Goal: Transaction & Acquisition: Purchase product/service

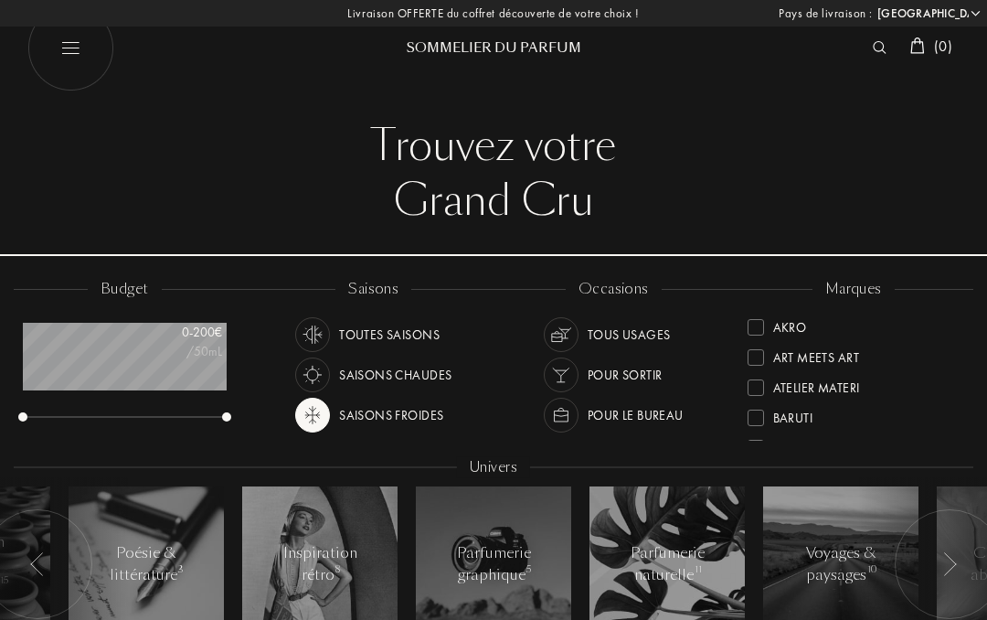
select select "FR"
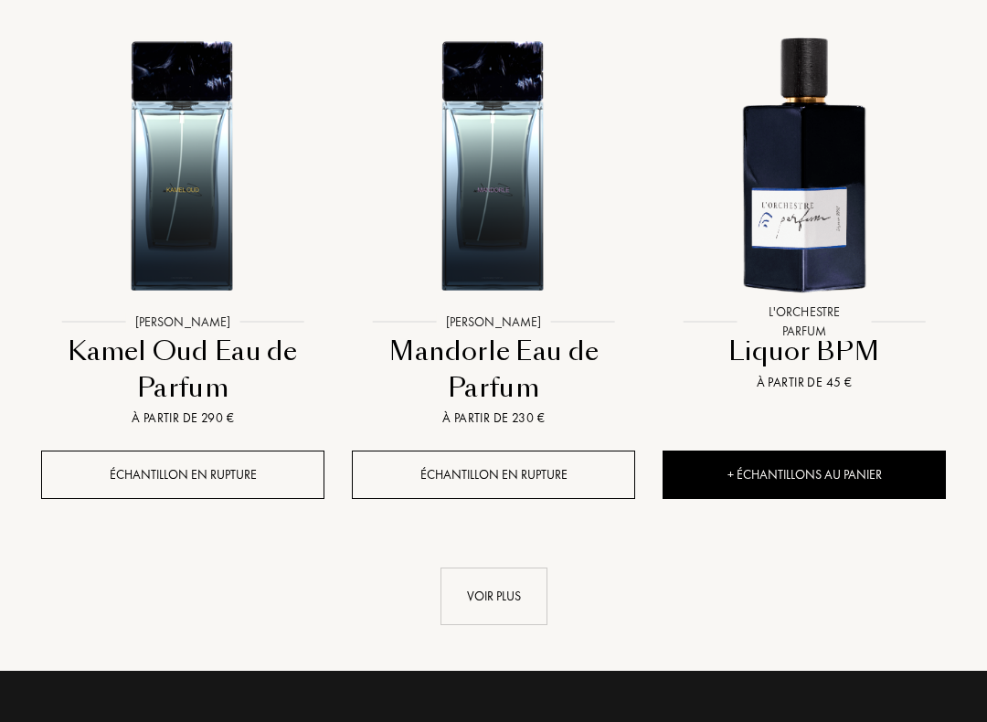
scroll to position [2244, 0]
click at [504, 599] on div "Voir plus" at bounding box center [493, 597] width 107 height 58
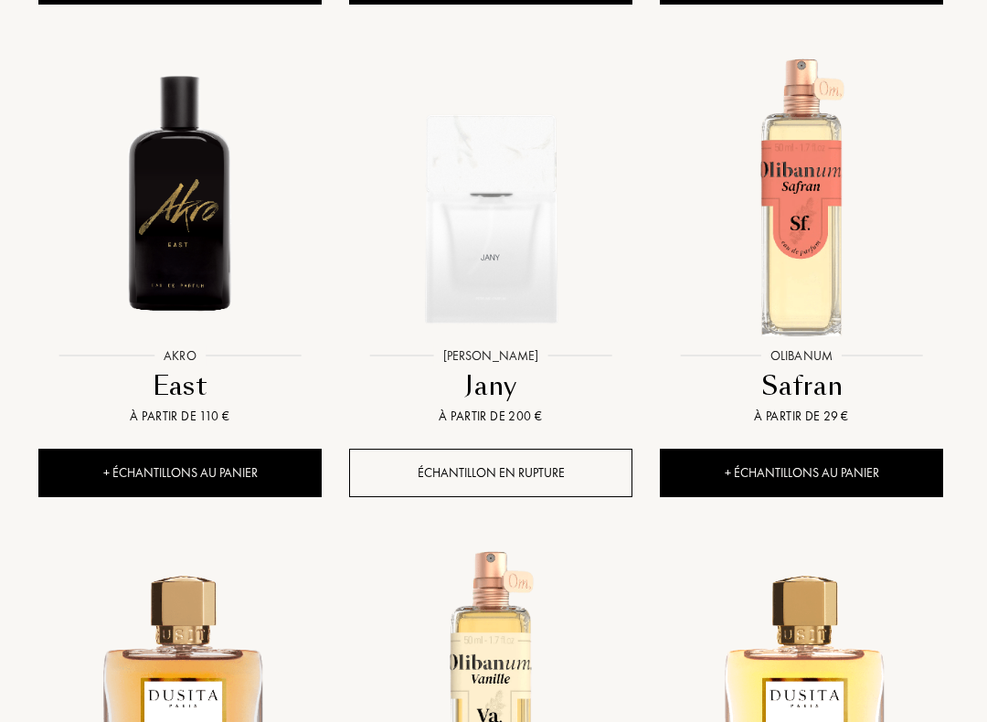
scroll to position [3231, 3]
click at [874, 461] on div "+ Échantillons au panier" at bounding box center [801, 473] width 283 height 48
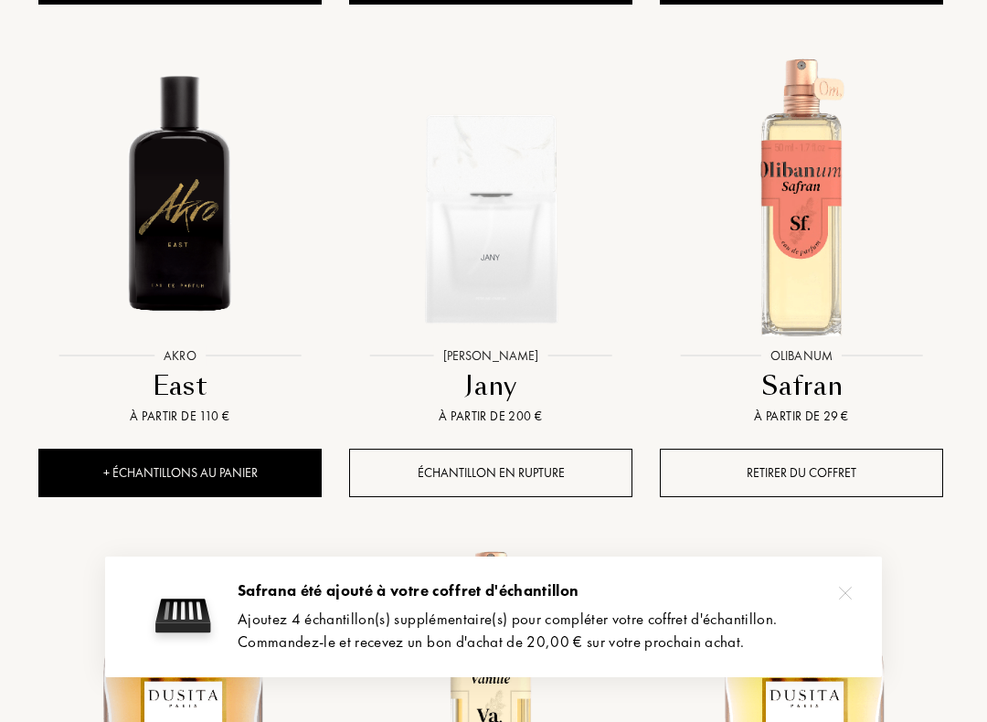
click at [850, 589] on img at bounding box center [845, 593] width 13 height 13
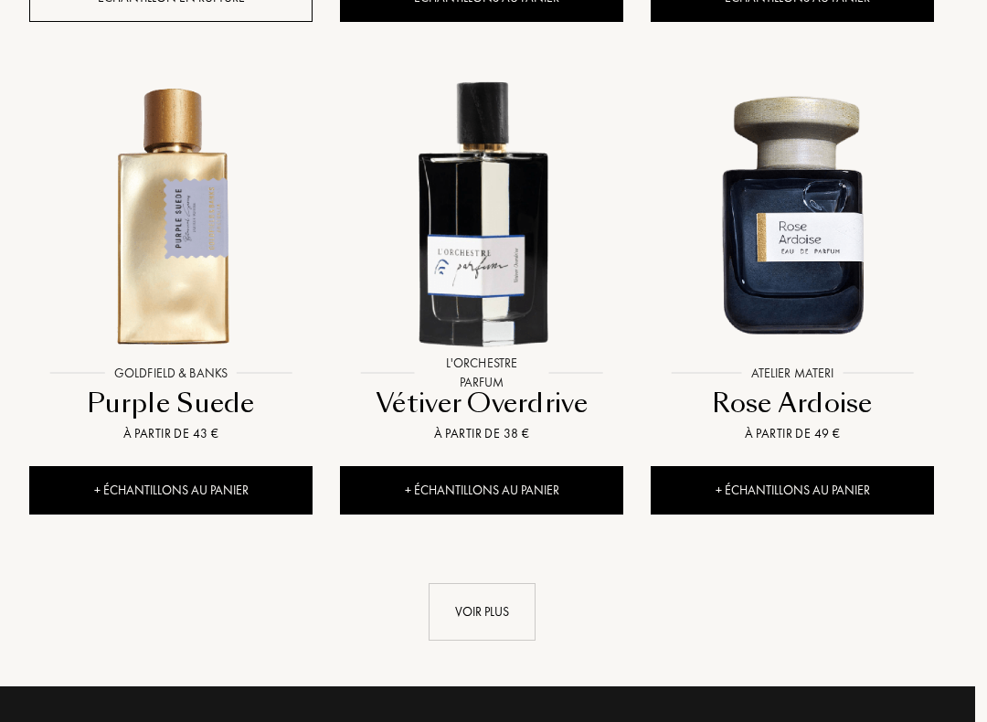
scroll to position [4199, 11]
click at [496, 608] on div "Voir plus" at bounding box center [483, 612] width 107 height 58
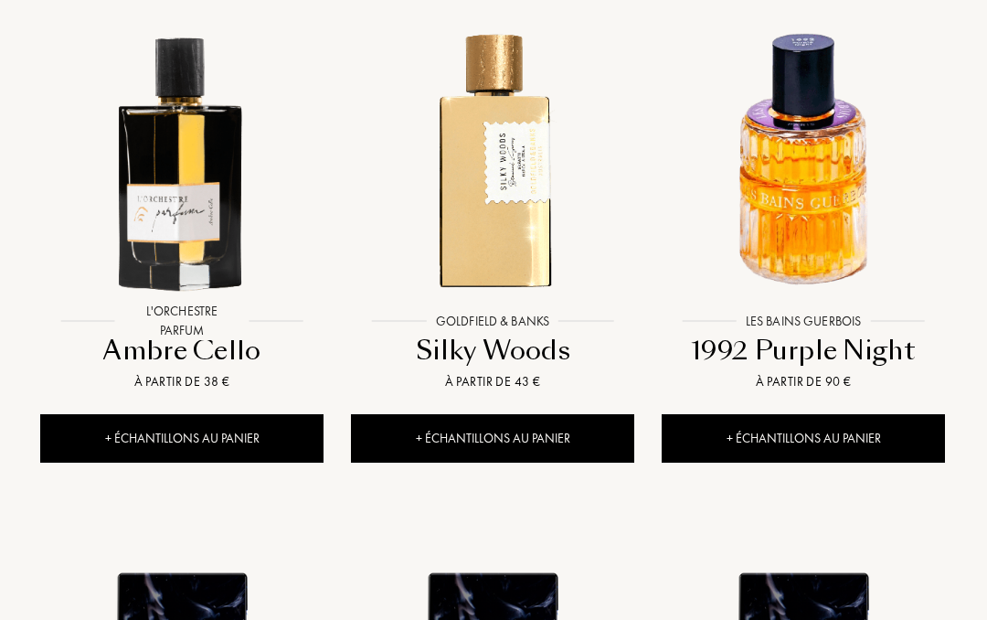
click at [879, 432] on div "+ Échantillons au panier" at bounding box center [804, 438] width 283 height 48
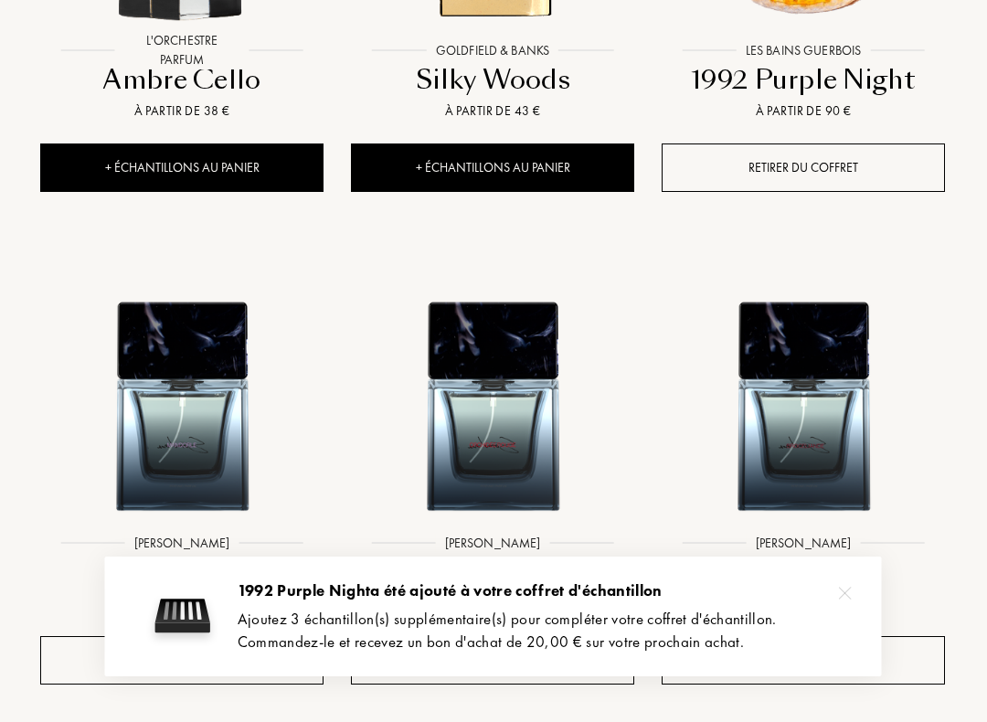
scroll to position [5523, 0]
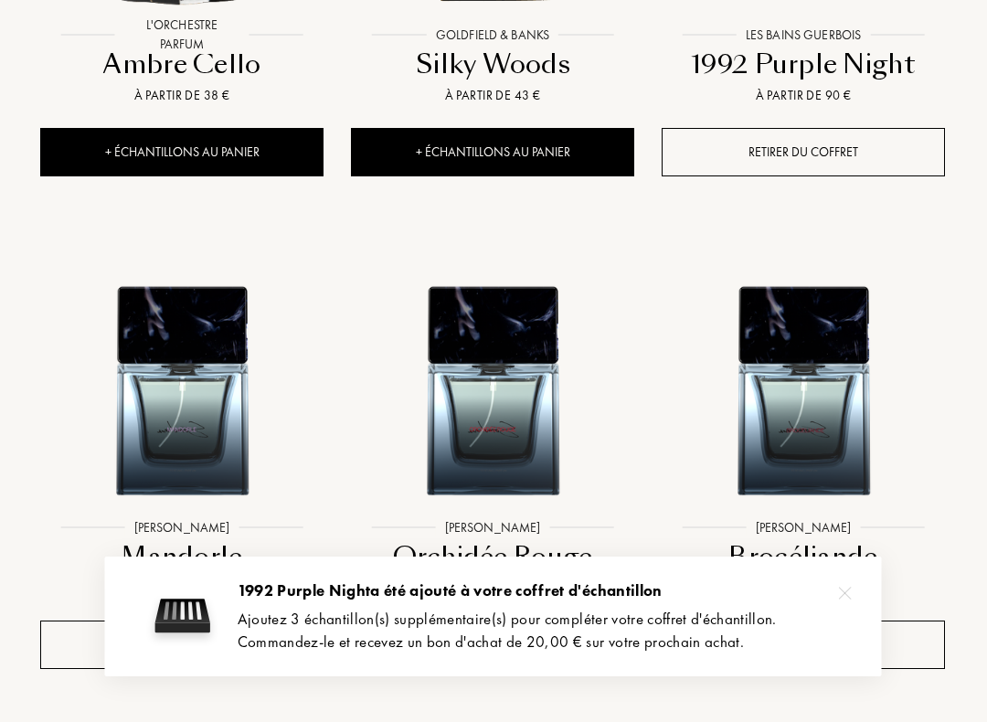
click at [849, 588] on img at bounding box center [845, 593] width 13 height 13
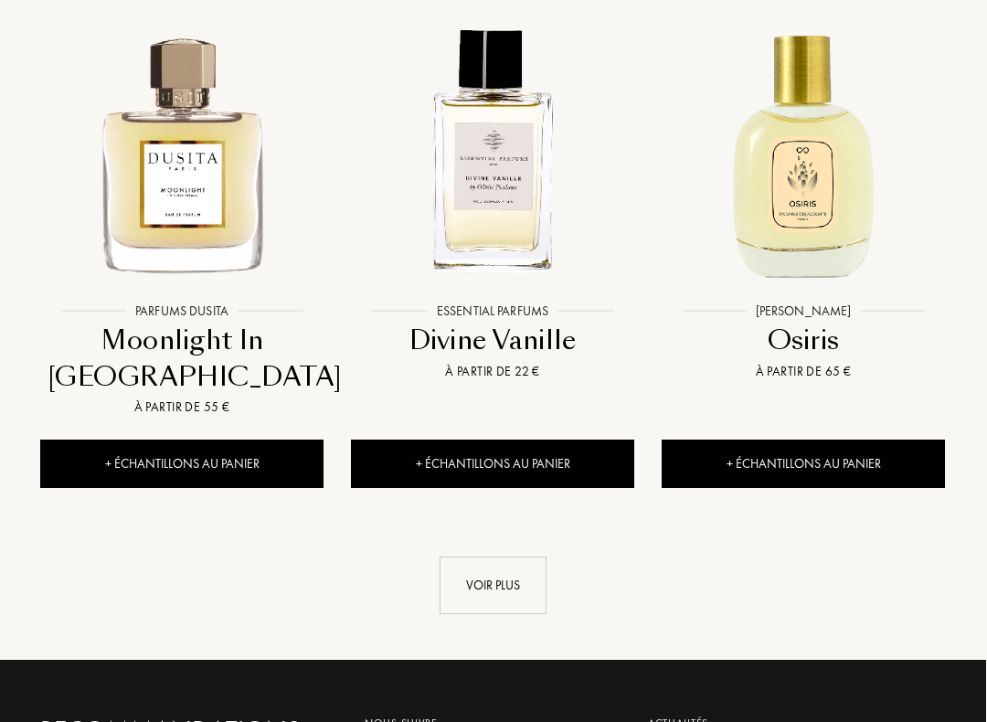
scroll to position [6234, 0]
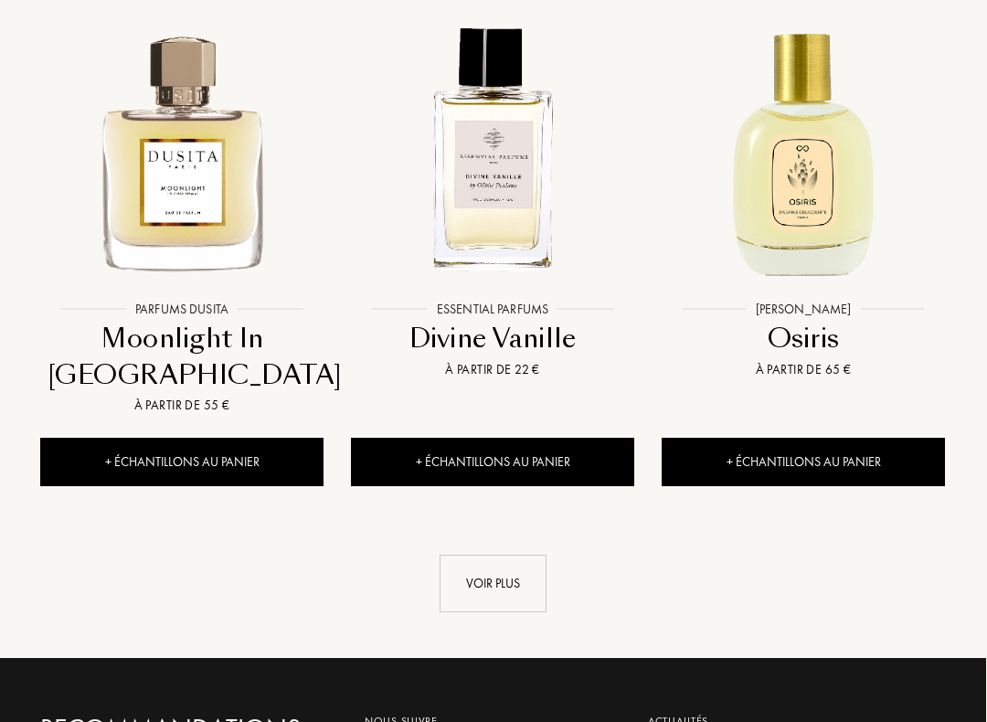
click at [508, 567] on div "Voir plus" at bounding box center [493, 584] width 107 height 58
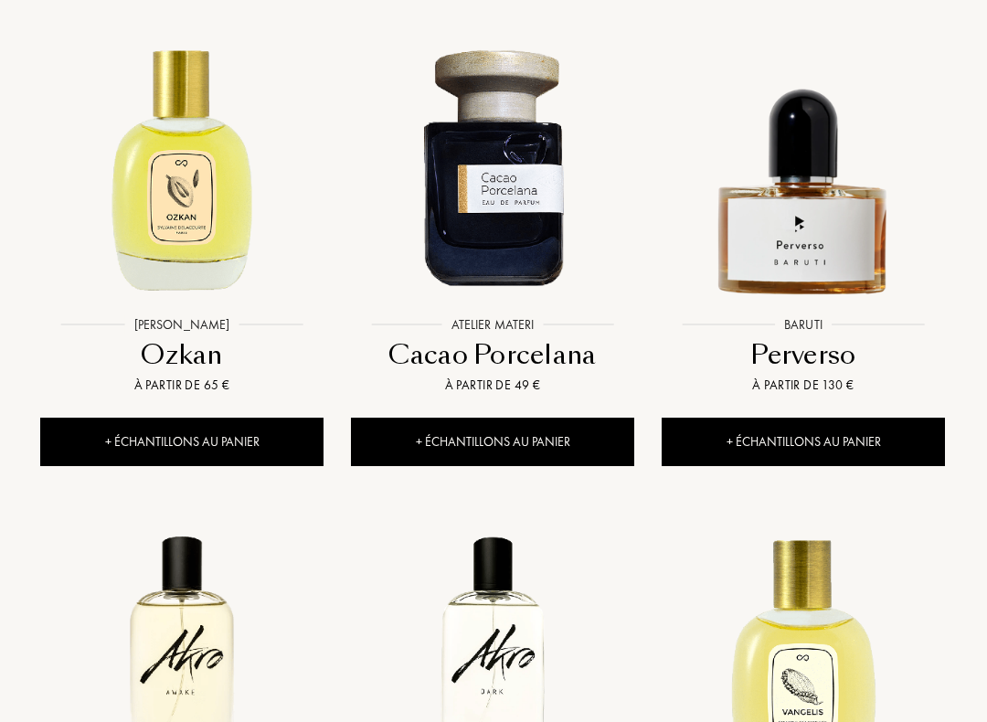
scroll to position [6748, 0]
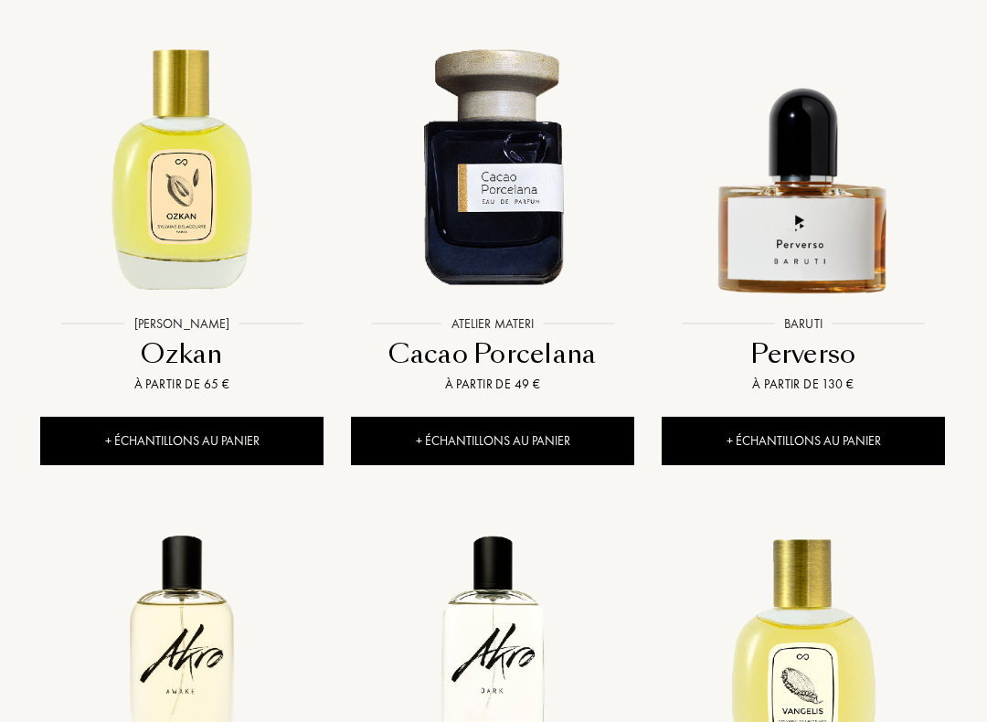
click at [541, 449] on div "+ Échantillons au panier" at bounding box center [493, 441] width 283 height 48
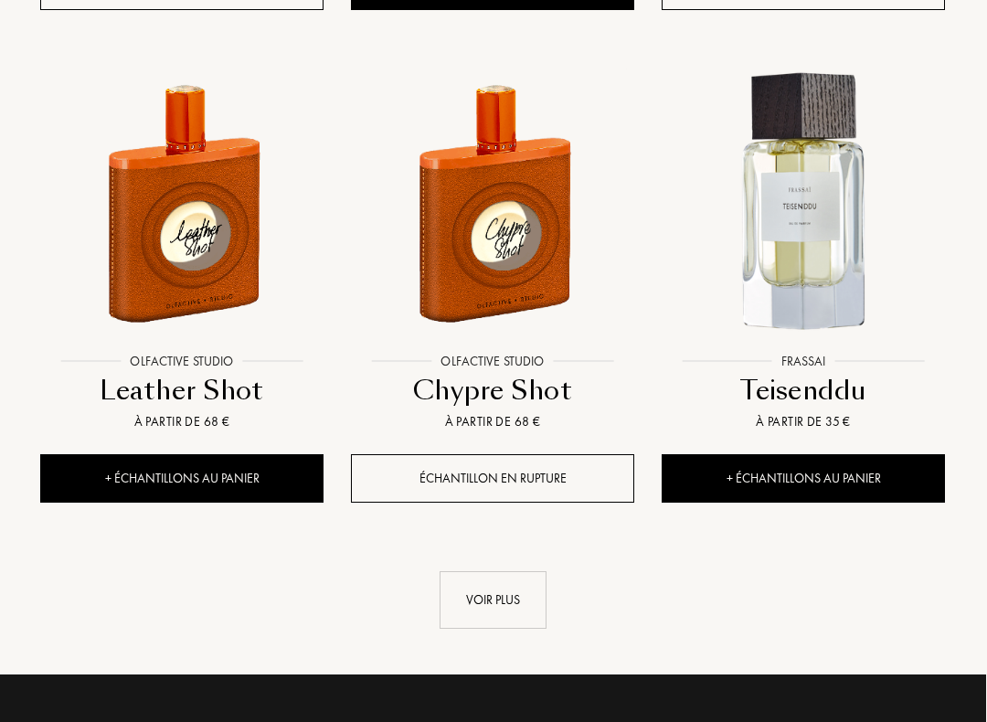
scroll to position [8227, 0]
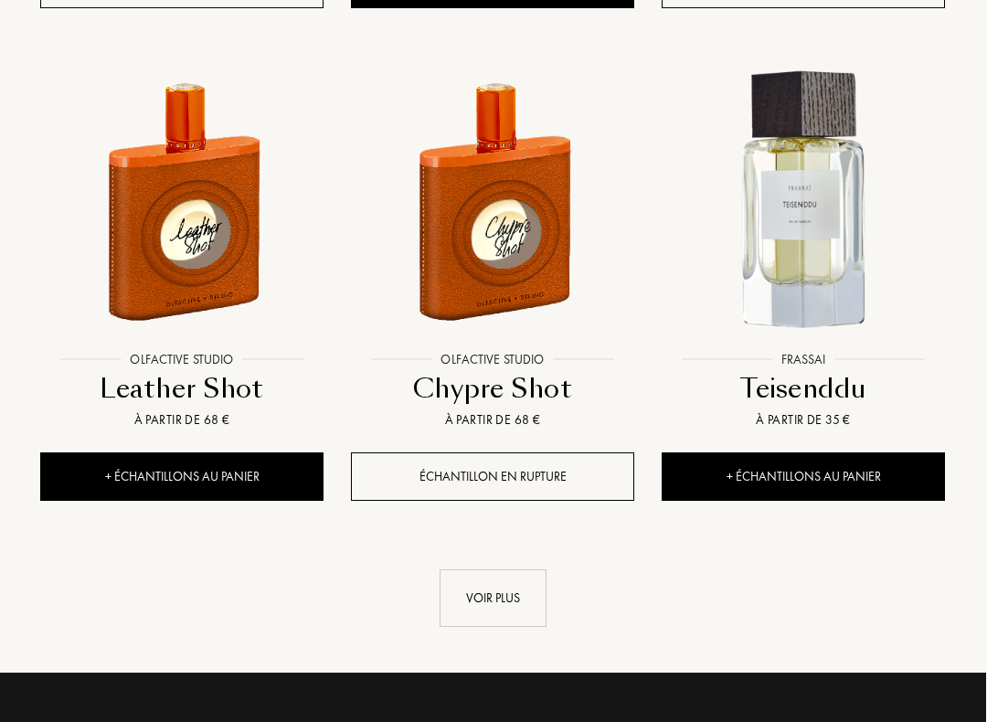
click at [488, 598] on div "Voir plus" at bounding box center [493, 598] width 107 height 58
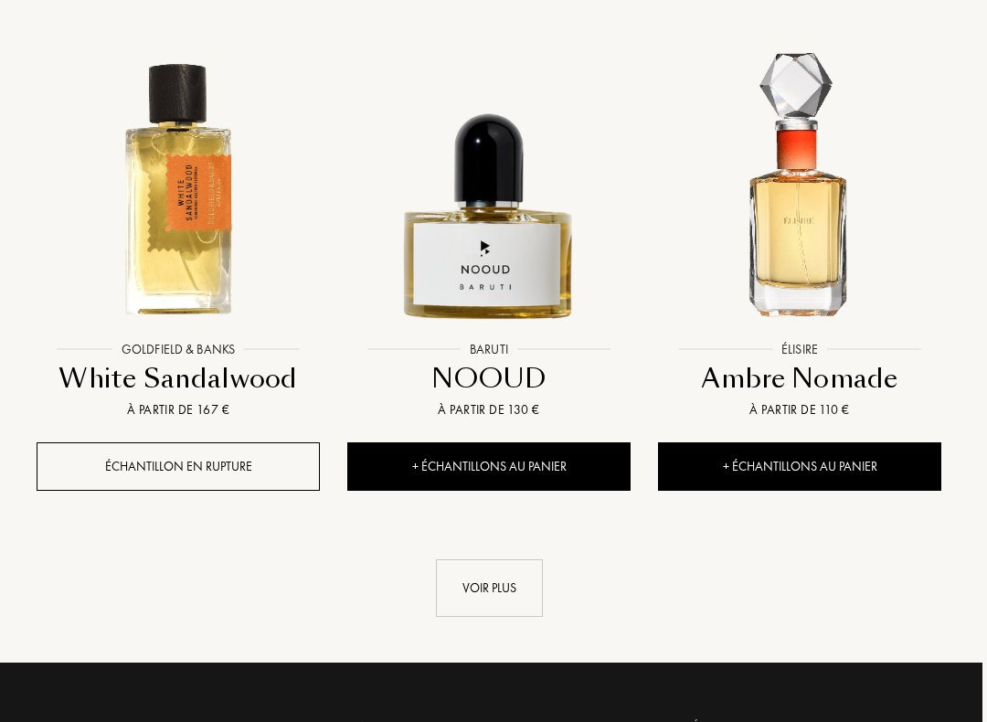
scroll to position [10243, 4]
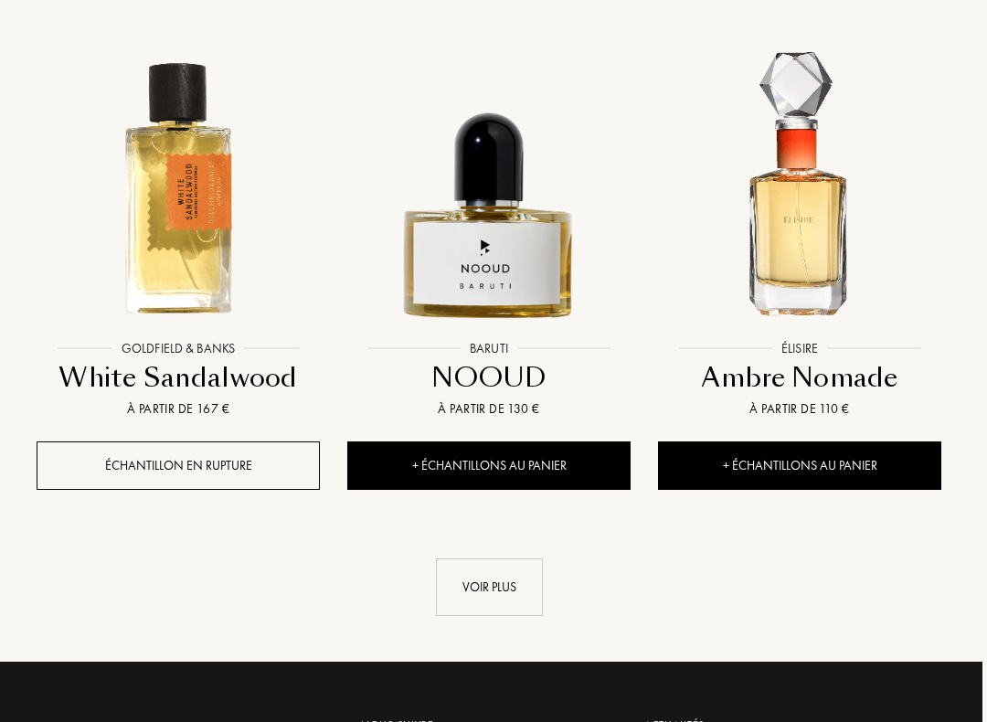
click at [510, 566] on div "Voir plus" at bounding box center [490, 588] width 107 height 58
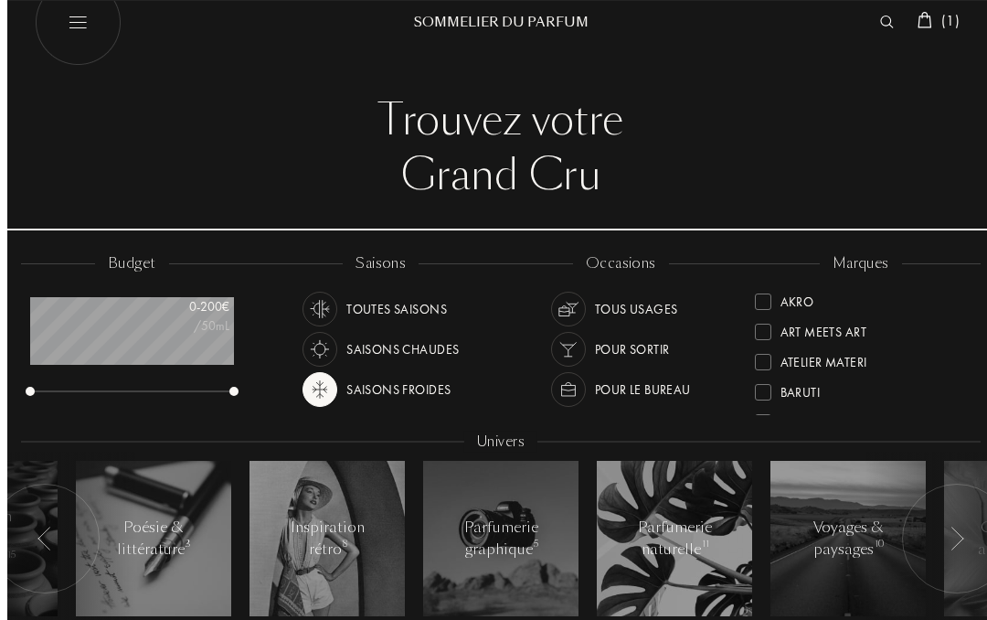
scroll to position [0, 0]
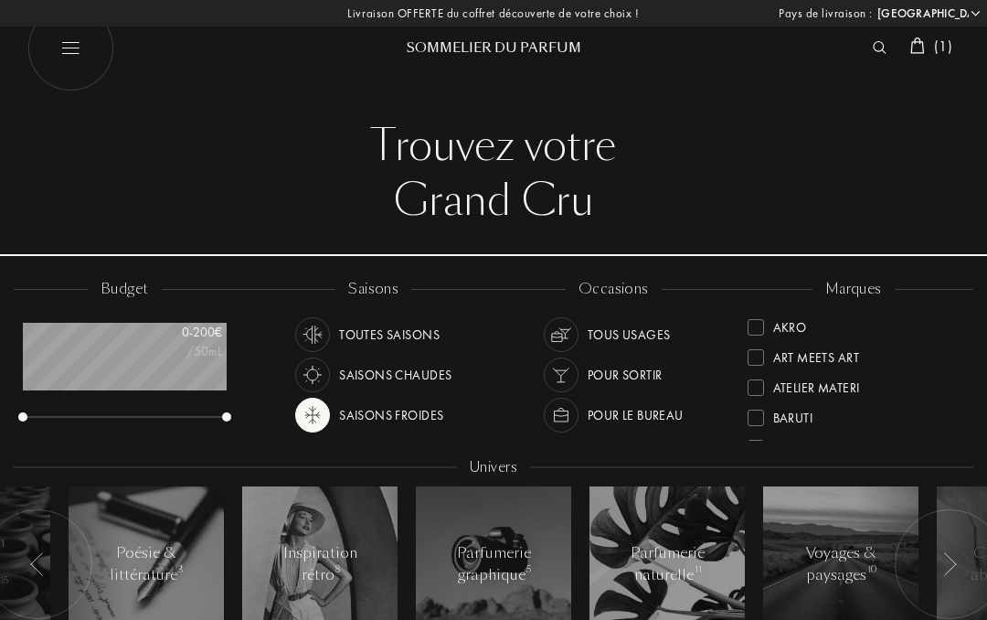
click at [313, 412] on img at bounding box center [313, 415] width 26 height 26
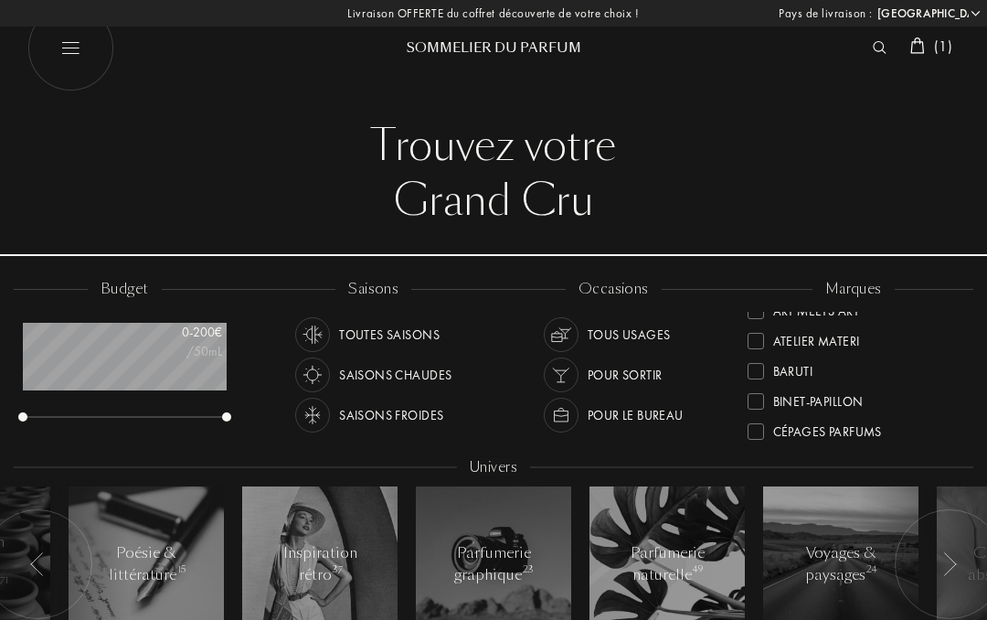
scroll to position [48, 0]
click at [787, 373] on div "Baruti" at bounding box center [793, 367] width 40 height 25
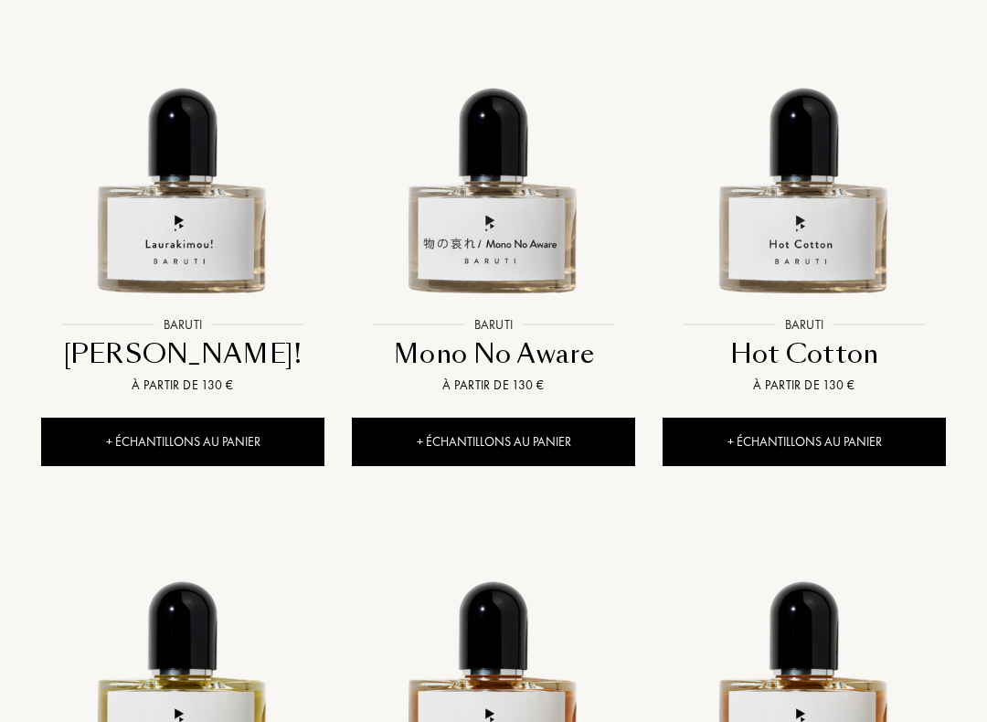
scroll to position [765, 0]
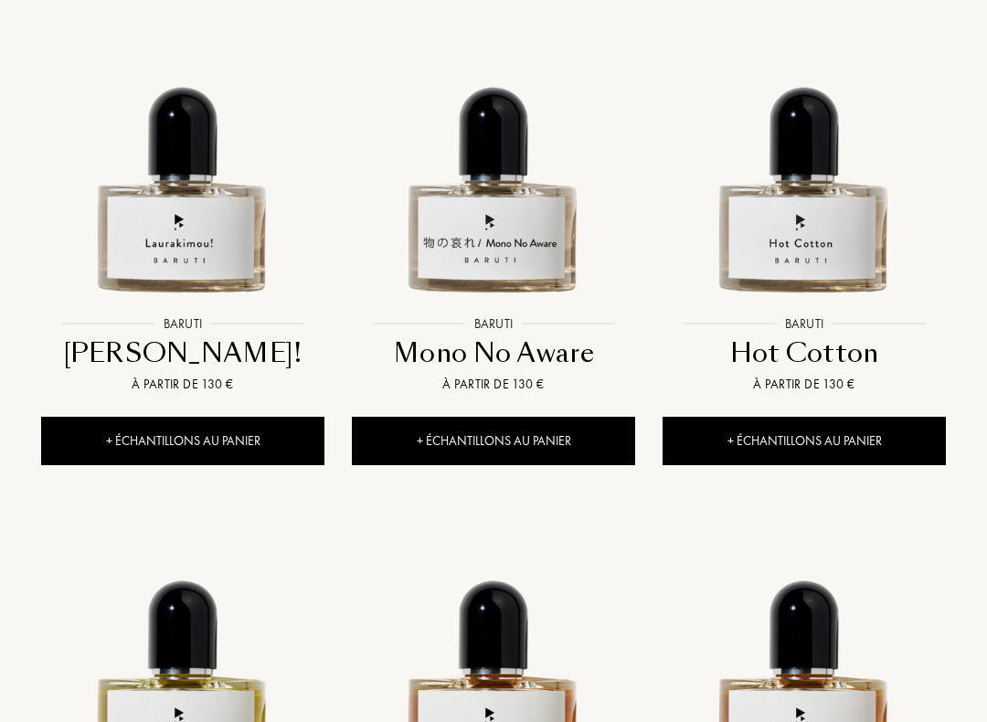
click at [188, 234] on img at bounding box center [183, 164] width 280 height 280
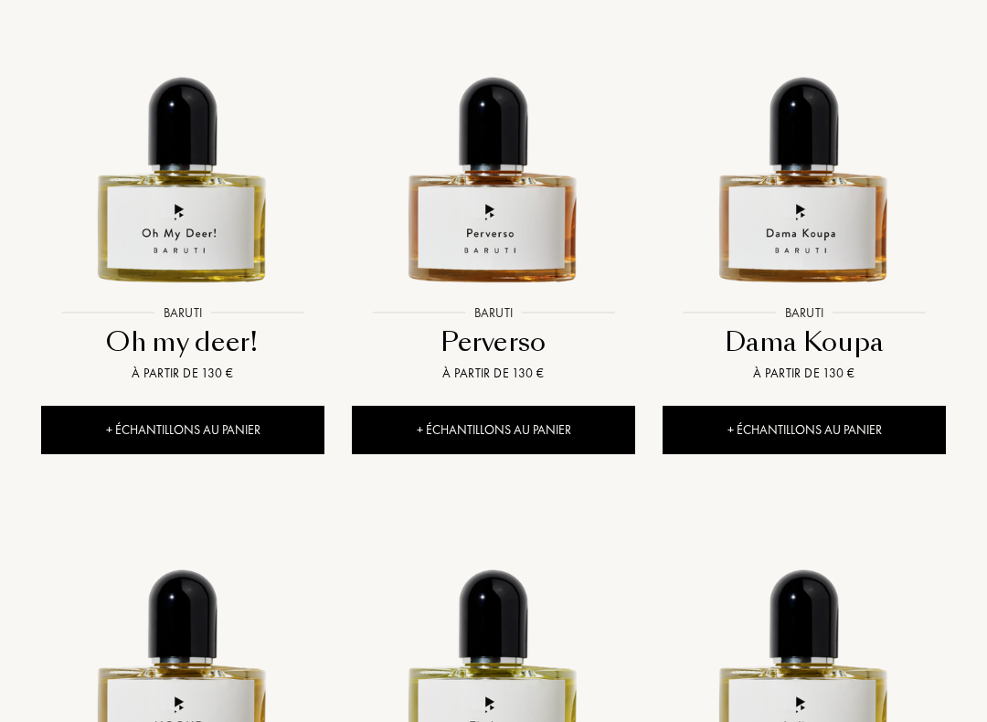
scroll to position [1268, 0]
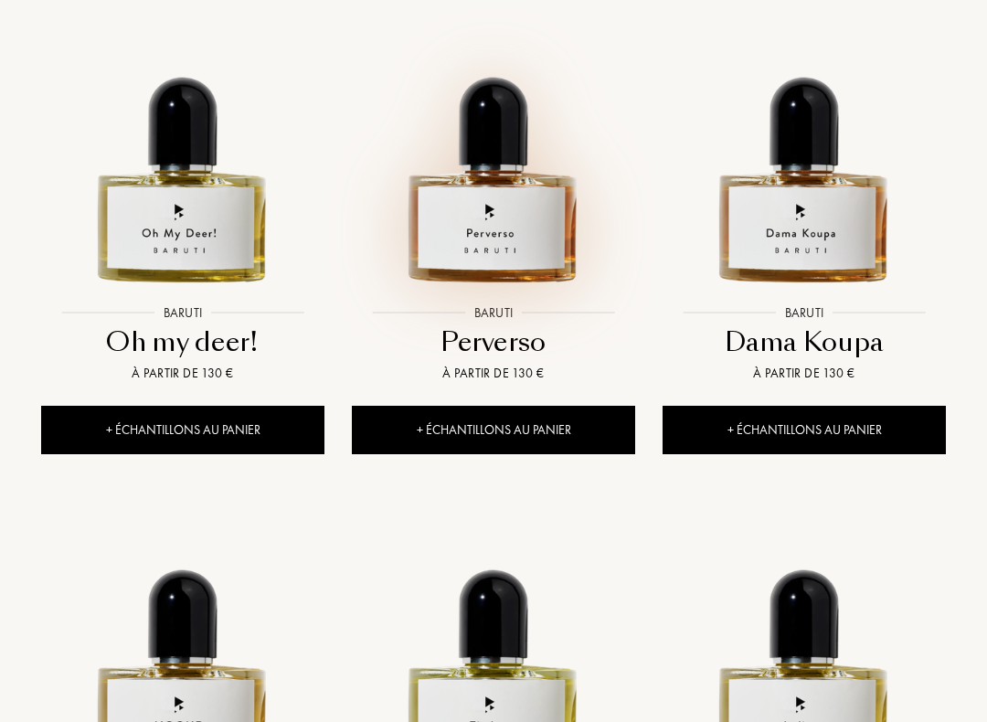
click at [515, 187] on img at bounding box center [494, 154] width 280 height 280
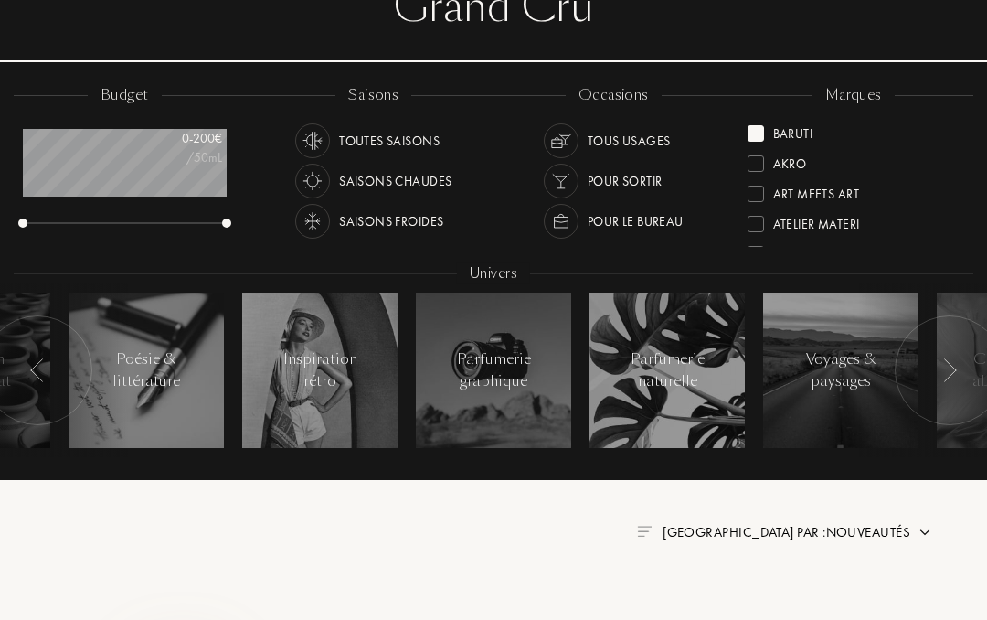
scroll to position [174, 0]
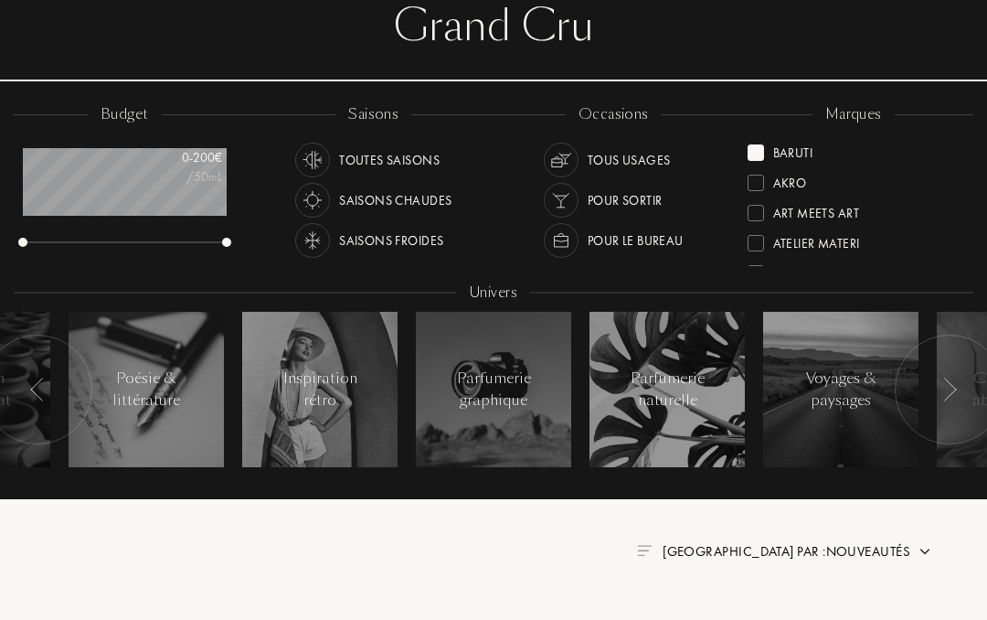
click at [770, 148] on div "Baruti" at bounding box center [781, 150] width 66 height 25
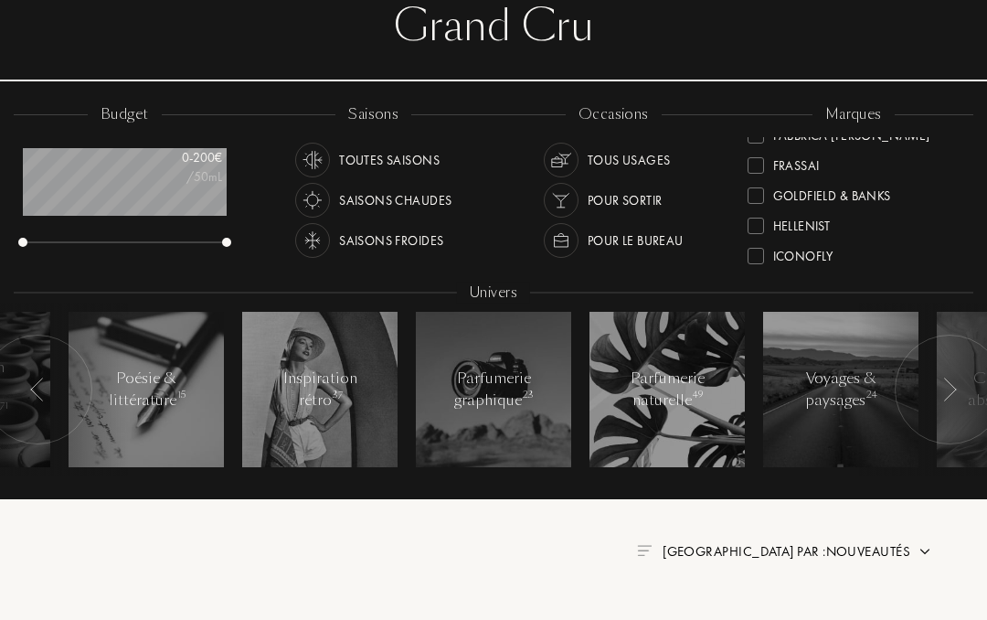
click at [793, 167] on div "Frassai" at bounding box center [796, 162] width 47 height 25
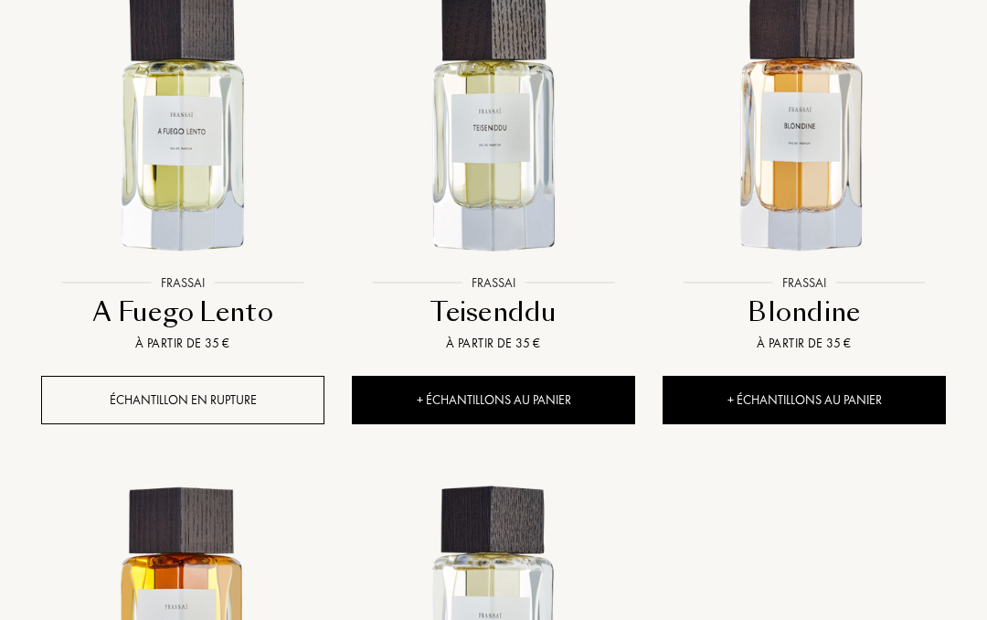
scroll to position [1791, 0]
click at [808, 145] on img at bounding box center [804, 124] width 280 height 280
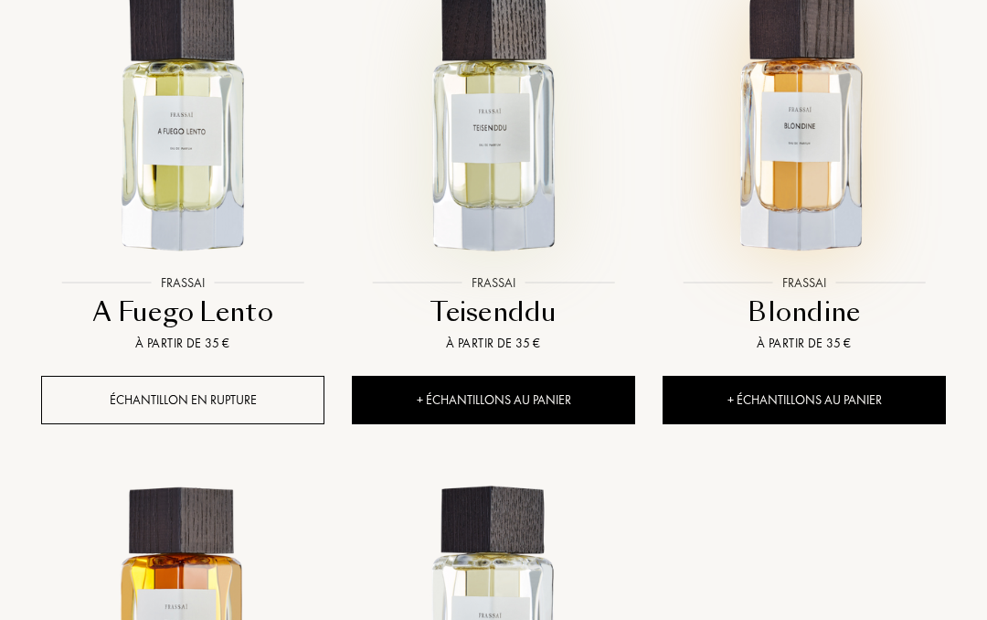
click at [487, 197] on img at bounding box center [494, 124] width 280 height 280
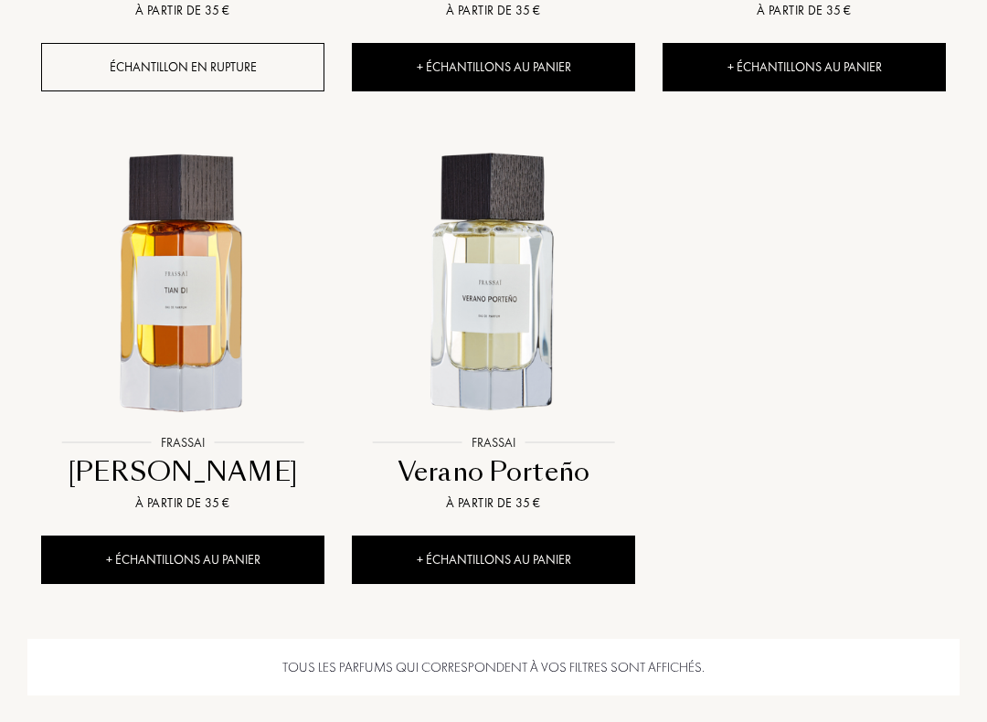
scroll to position [2124, 0]
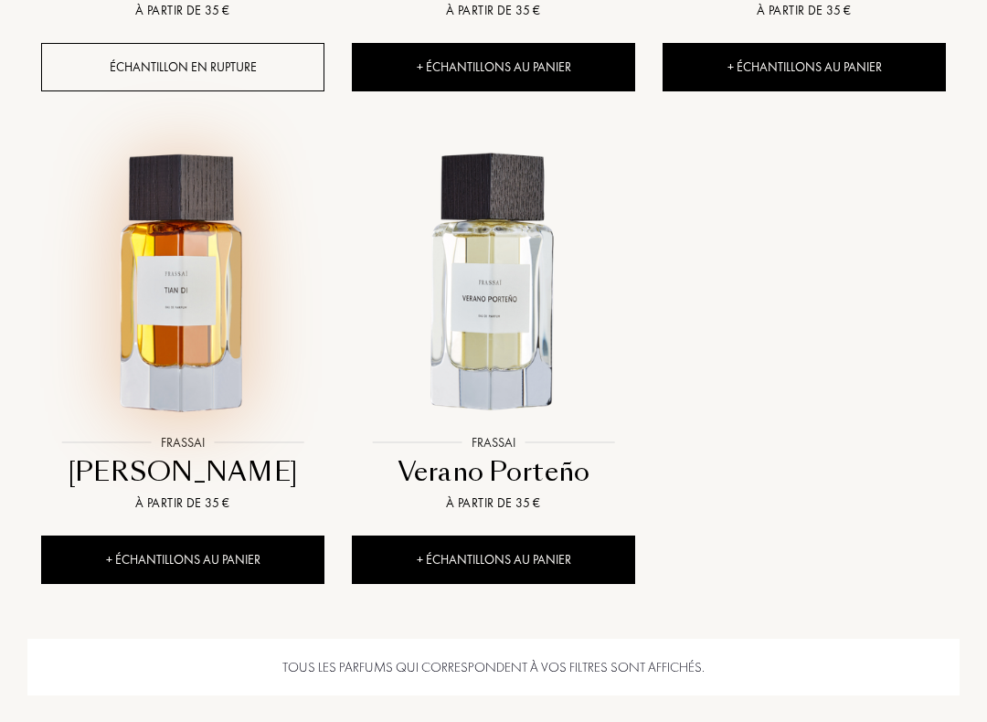
click at [175, 282] on img at bounding box center [183, 283] width 280 height 280
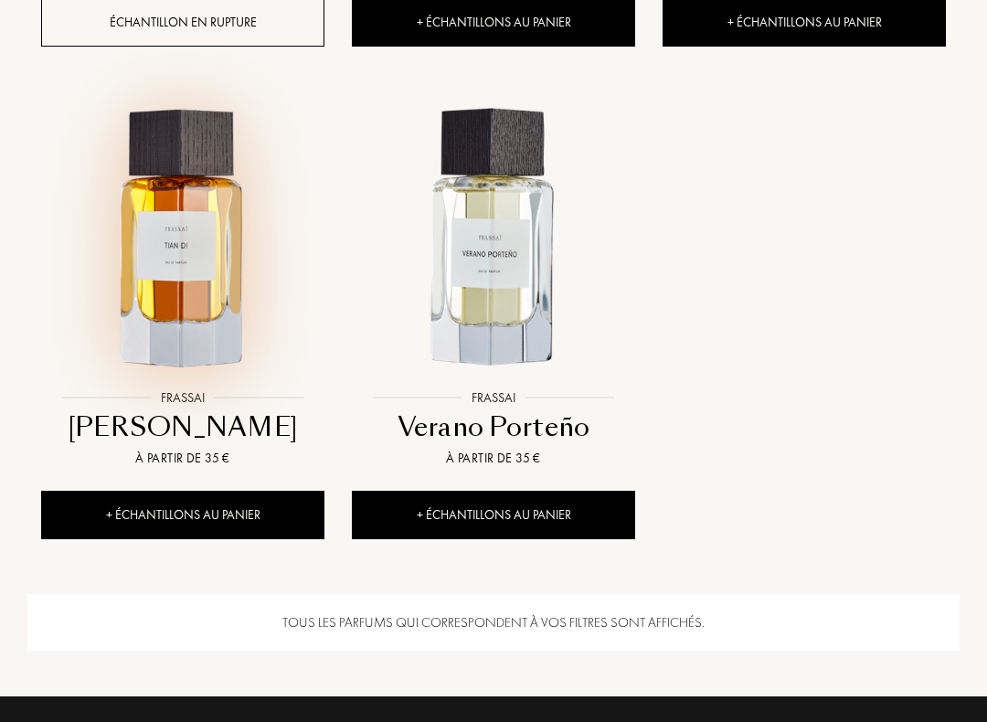
scroll to position [2172, 0]
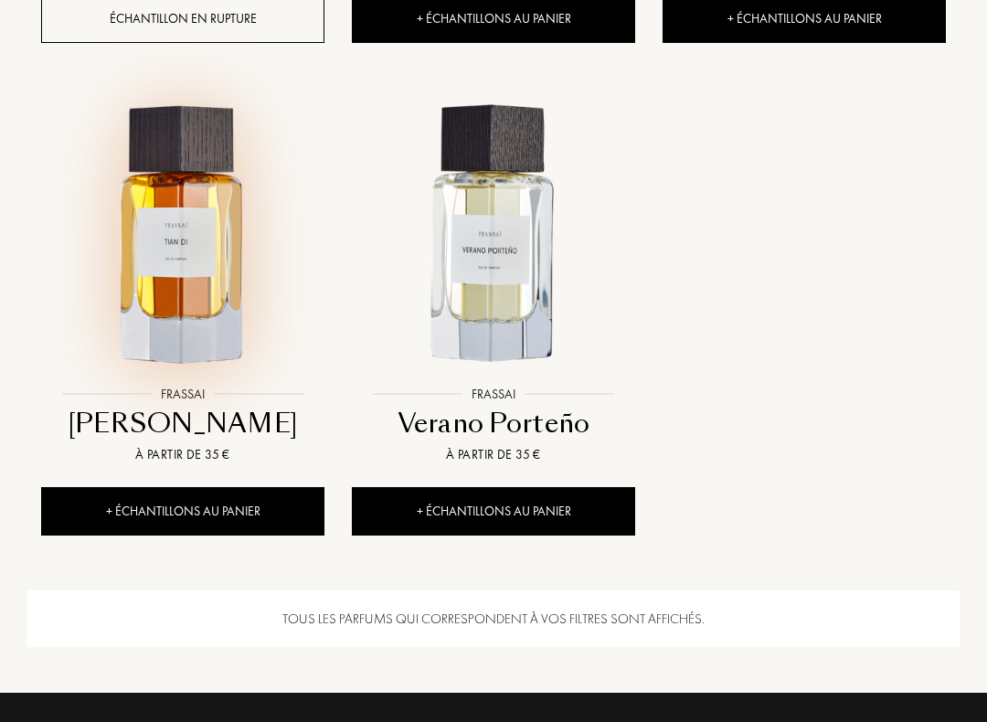
click at [182, 246] on img at bounding box center [183, 235] width 280 height 280
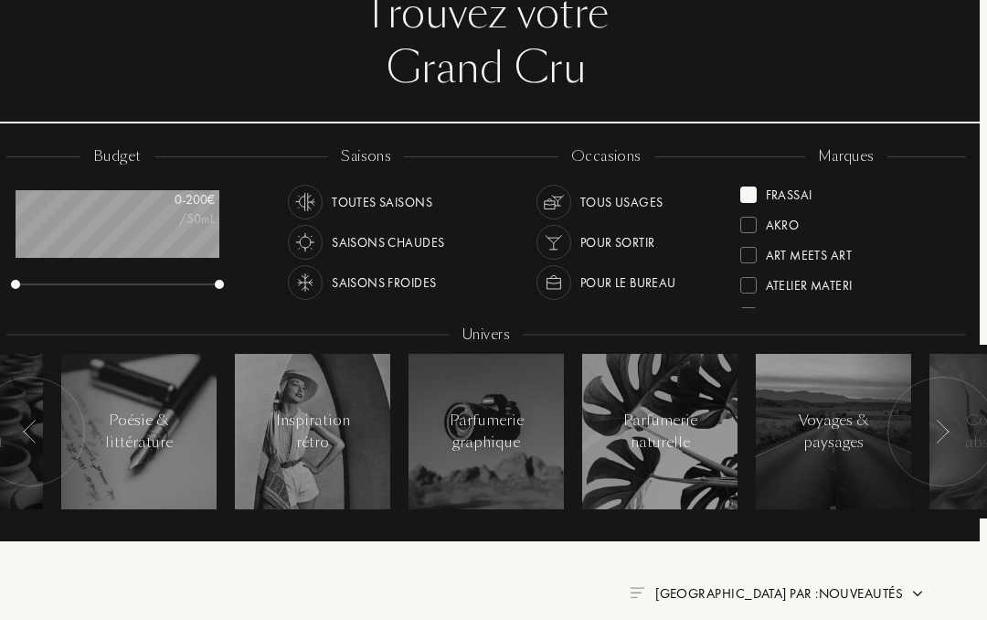
scroll to position [120, 10]
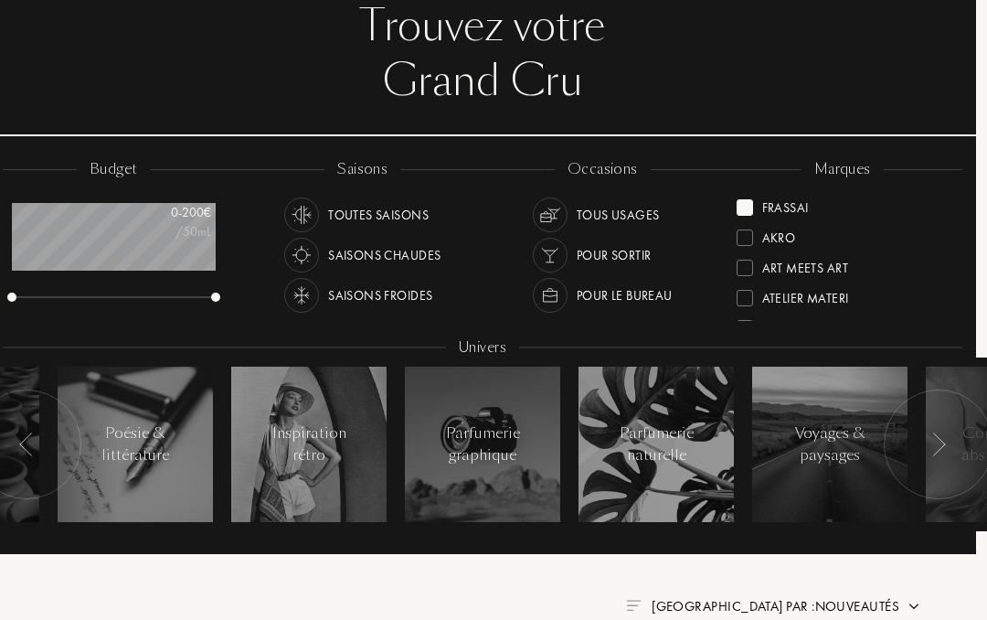
click at [782, 202] on div "Frassai" at bounding box center [786, 204] width 47 height 25
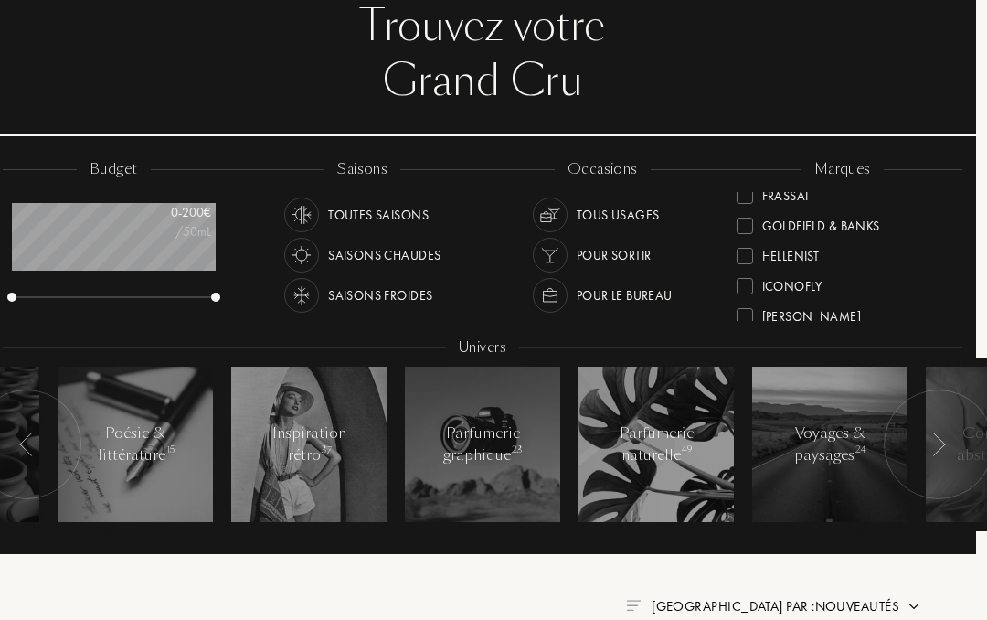
scroll to position [290, 0]
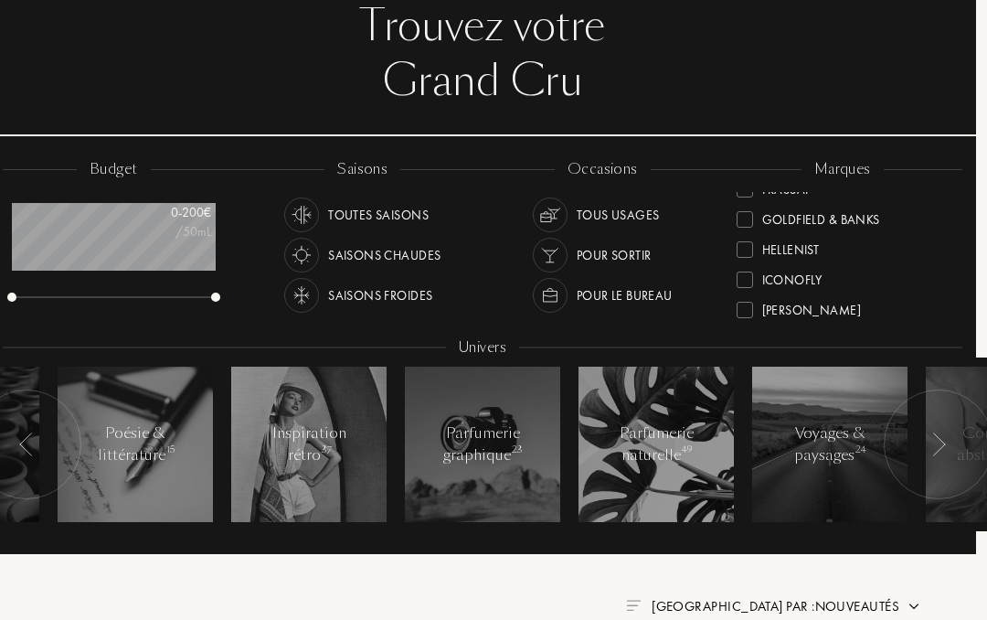
click at [865, 212] on div "Goldfield & Banks" at bounding box center [821, 216] width 118 height 25
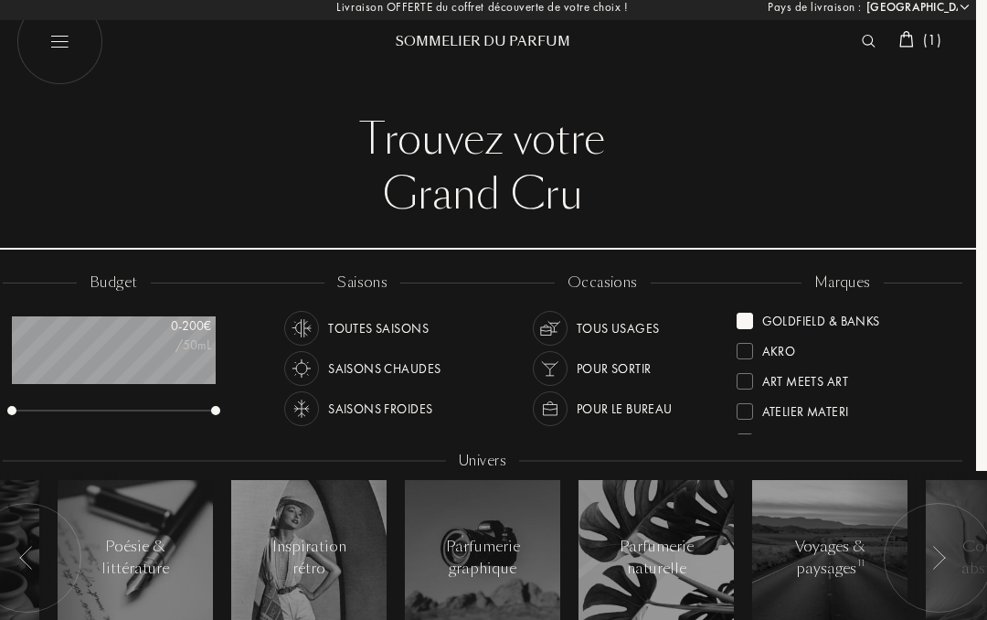
scroll to position [0, 10]
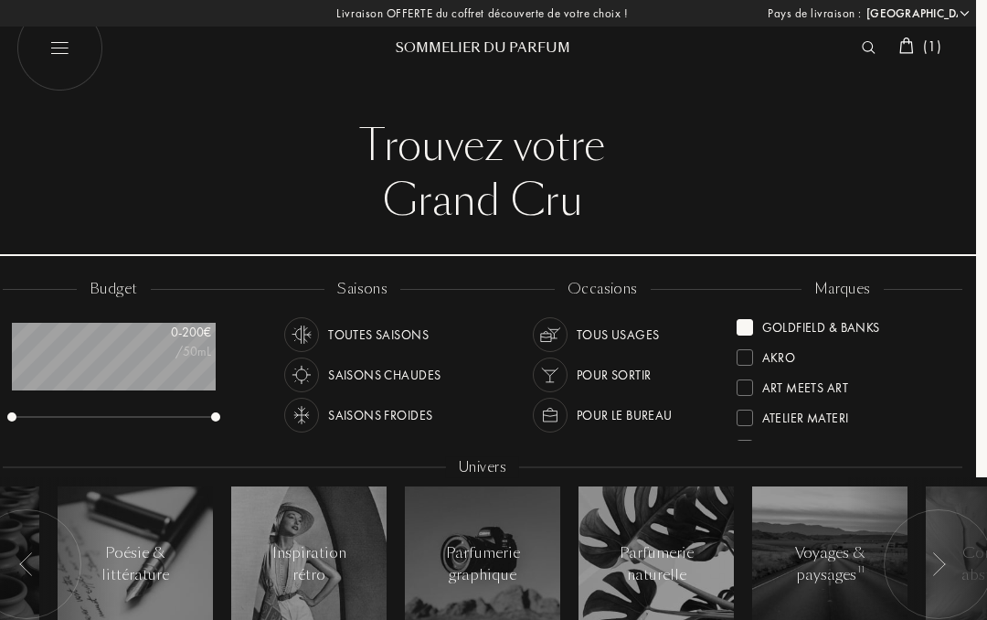
click at [908, 41] on img at bounding box center [907, 45] width 15 height 16
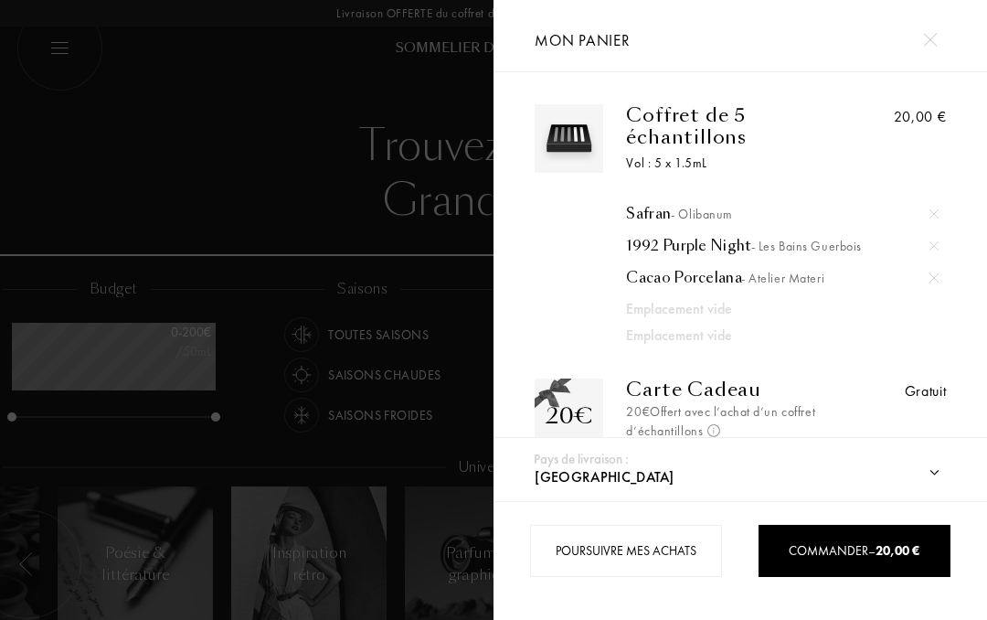
click at [184, 241] on div at bounding box center [246, 310] width 493 height 620
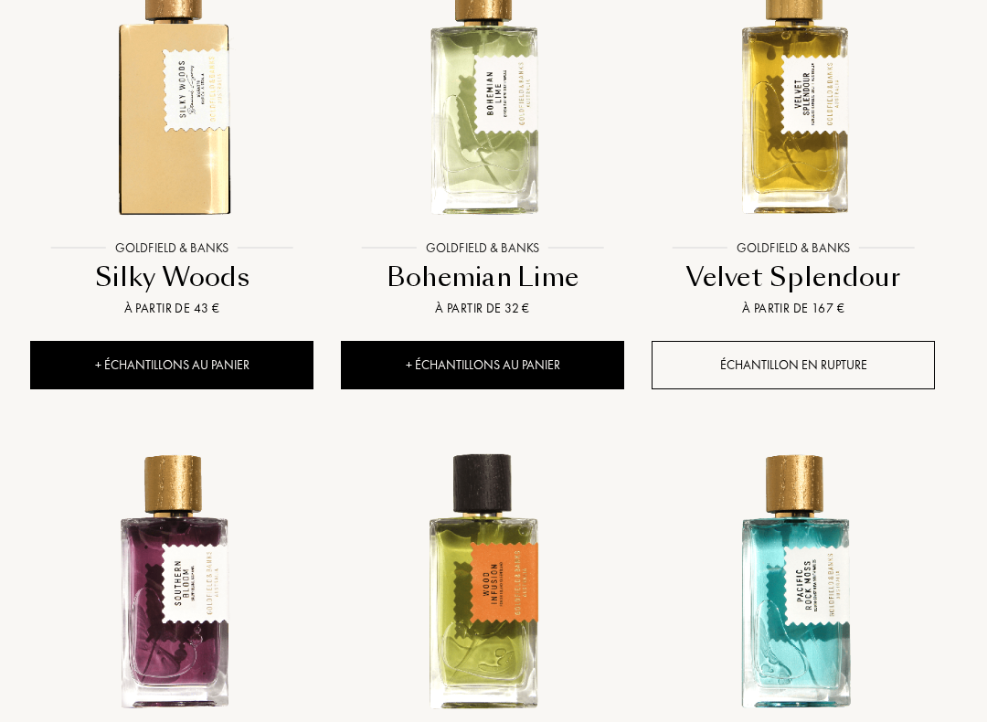
click at [237, 365] on div "+ Échantillons au panier" at bounding box center [172, 366] width 283 height 48
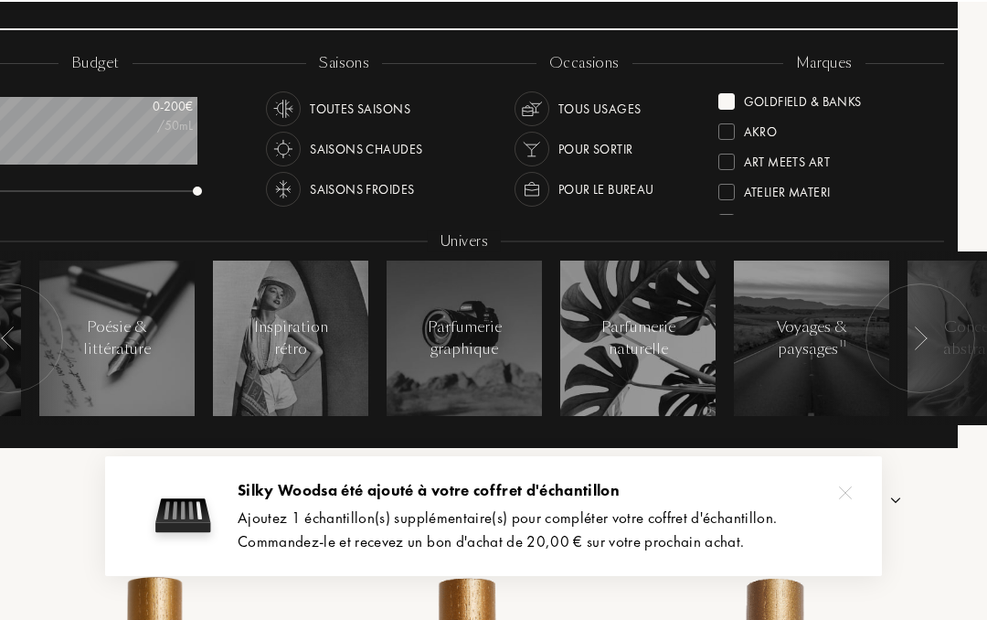
scroll to position [226, 29]
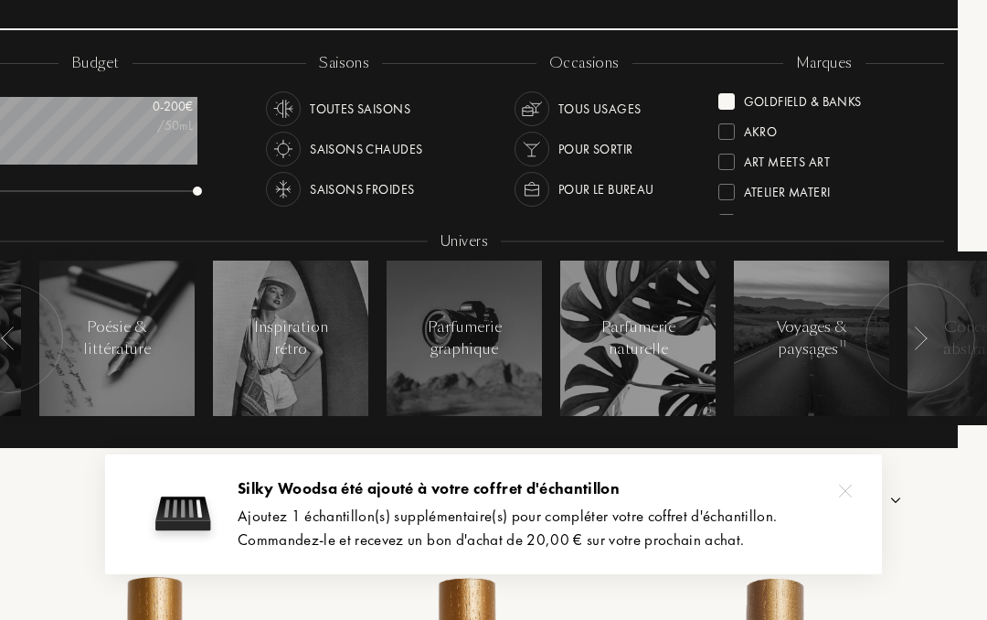
click at [842, 88] on div "Goldfield & Banks" at bounding box center [803, 98] width 118 height 25
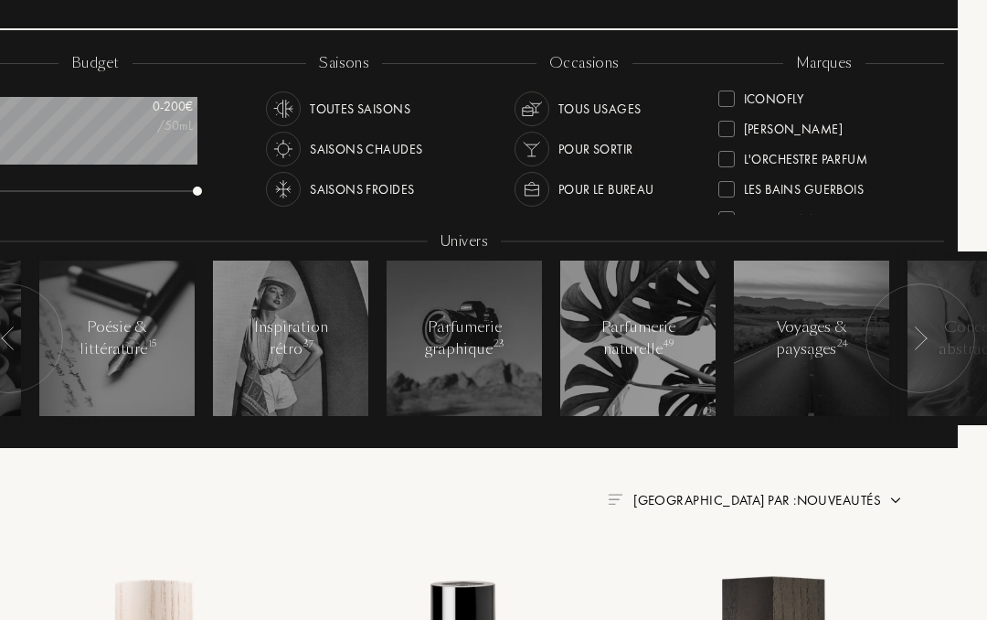
scroll to position [366, 0]
click at [844, 158] on div "L'Orchestre Parfum" at bounding box center [806, 155] width 124 height 25
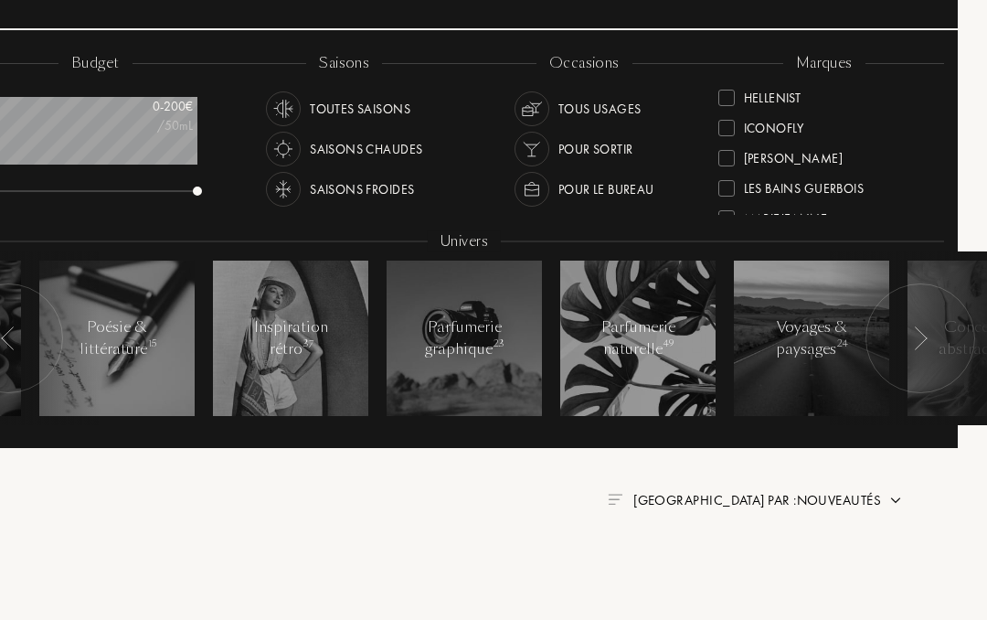
scroll to position [0, 0]
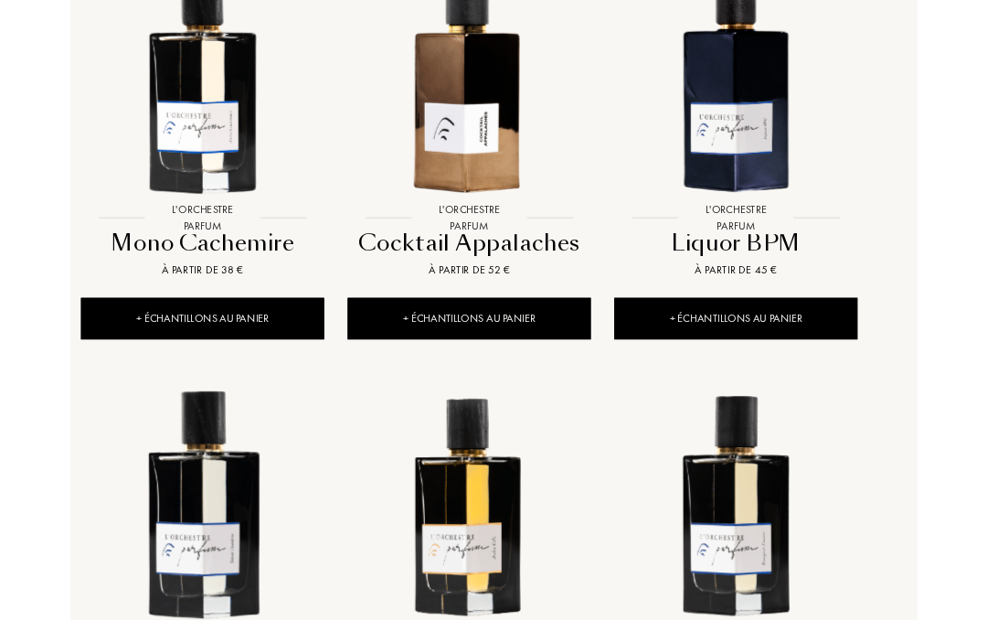
scroll to position [834, 29]
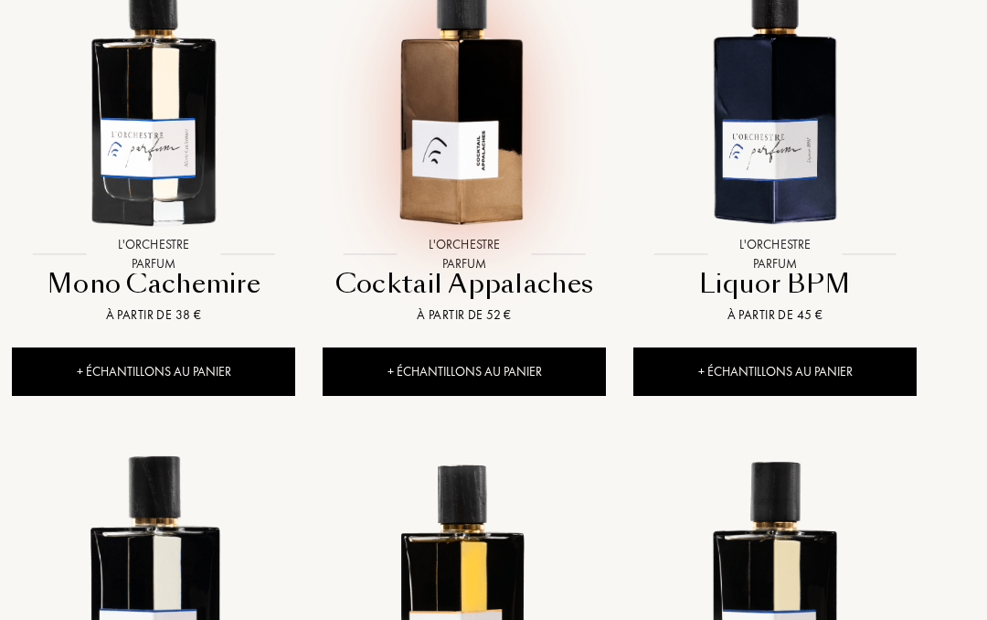
click at [463, 90] on img at bounding box center [464, 94] width 280 height 280
click at [785, 146] on img at bounding box center [775, 94] width 280 height 280
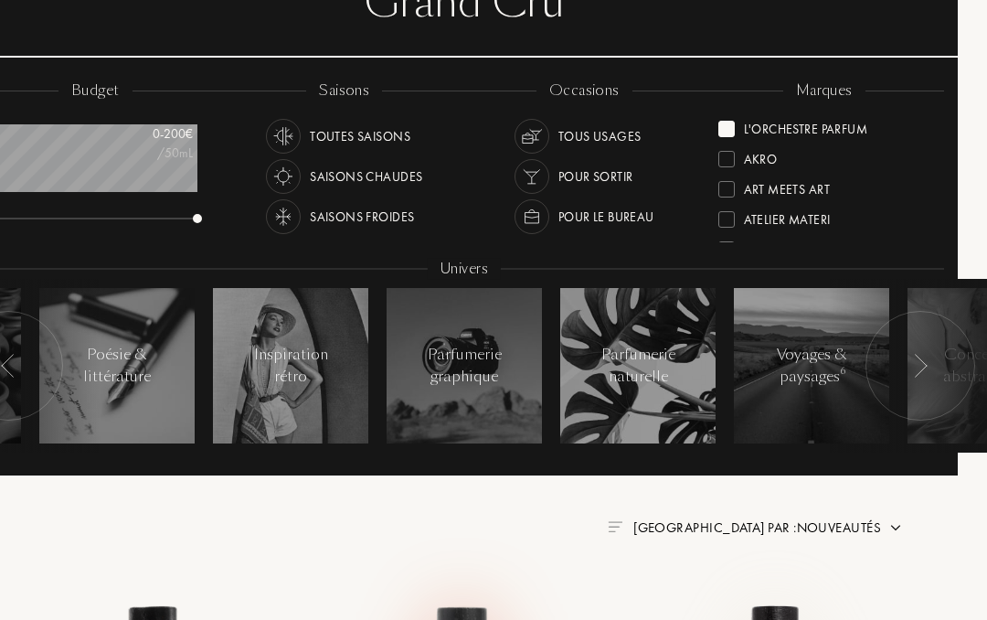
scroll to position [0, 29]
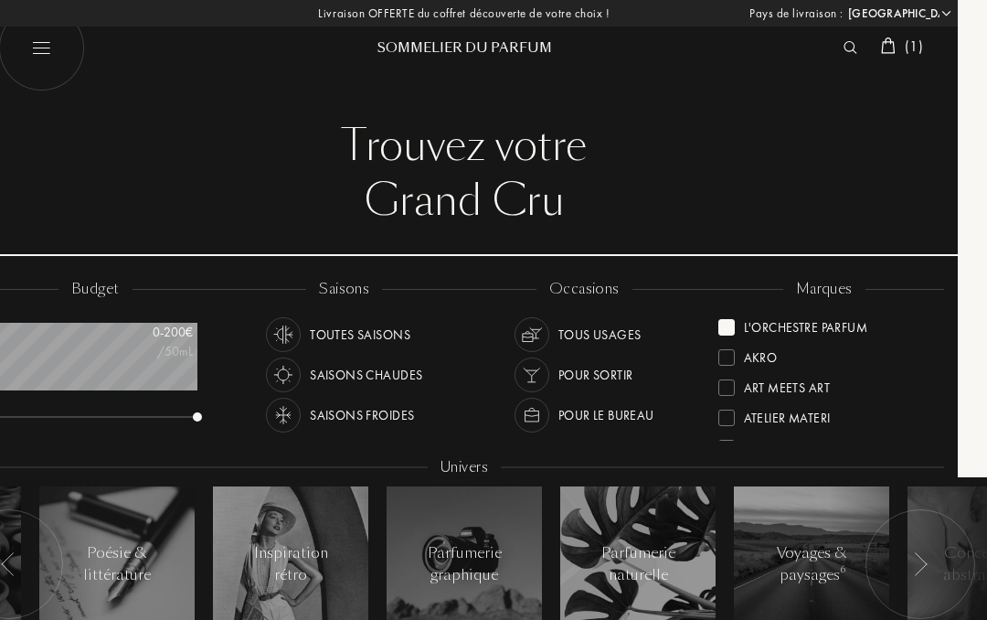
click at [830, 331] on div "L'Orchestre Parfum" at bounding box center [806, 324] width 124 height 25
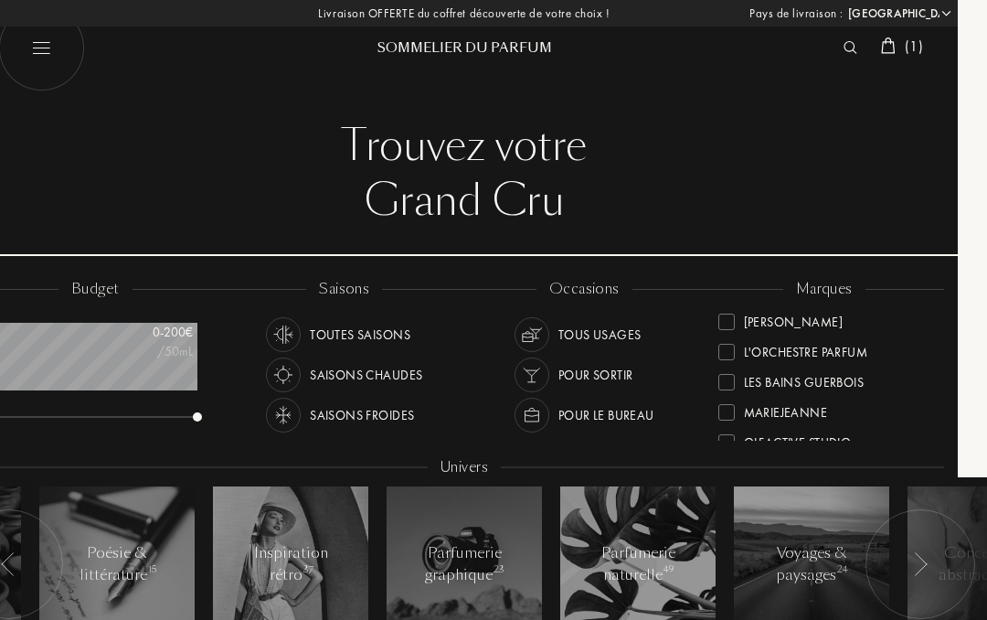
scroll to position [390, 0]
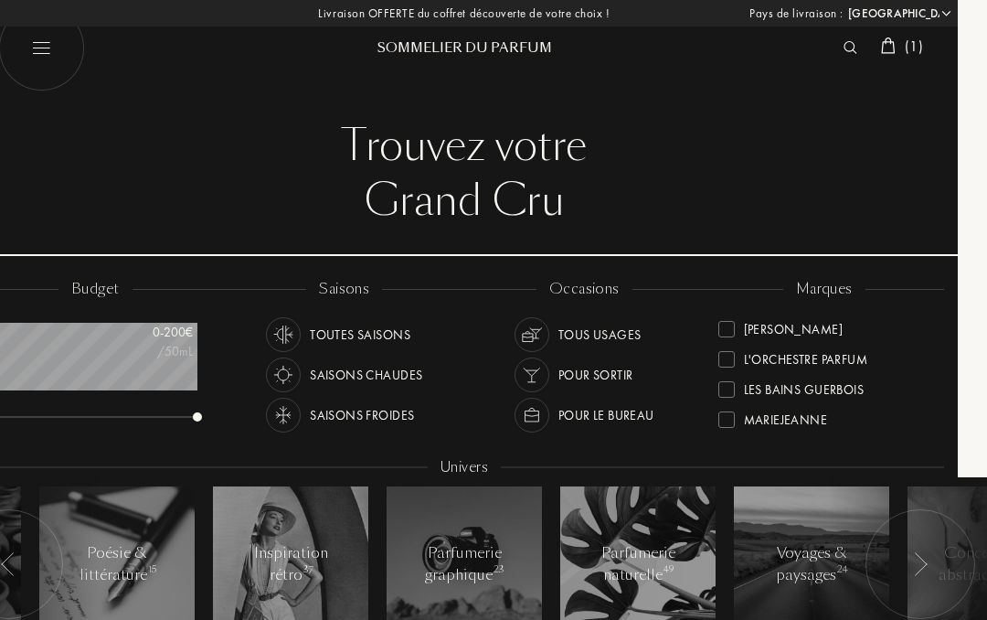
click at [836, 389] on div "Les Bains Guerbois" at bounding box center [804, 386] width 121 height 25
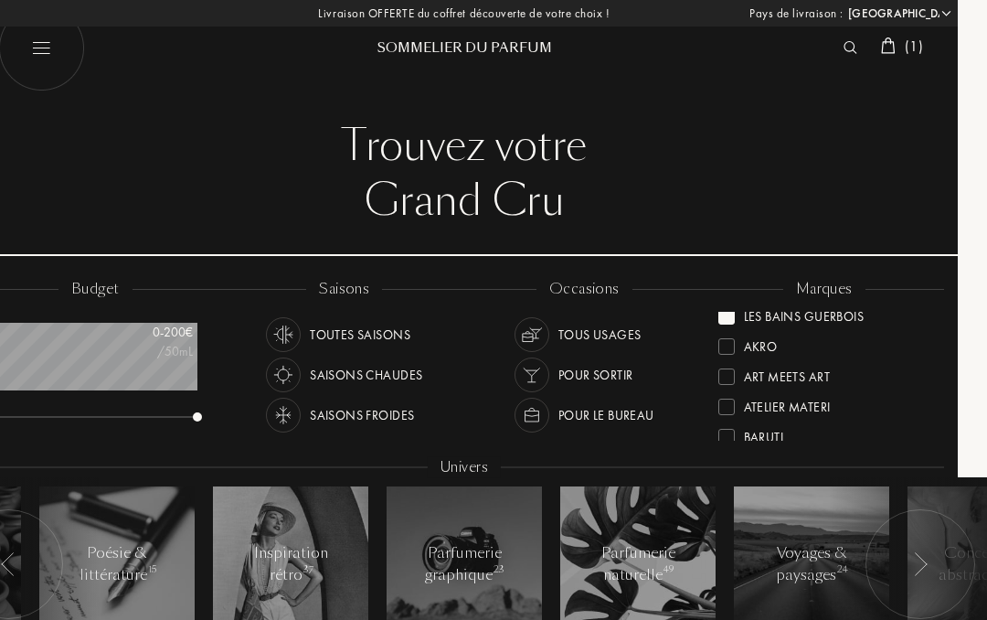
scroll to position [0, 0]
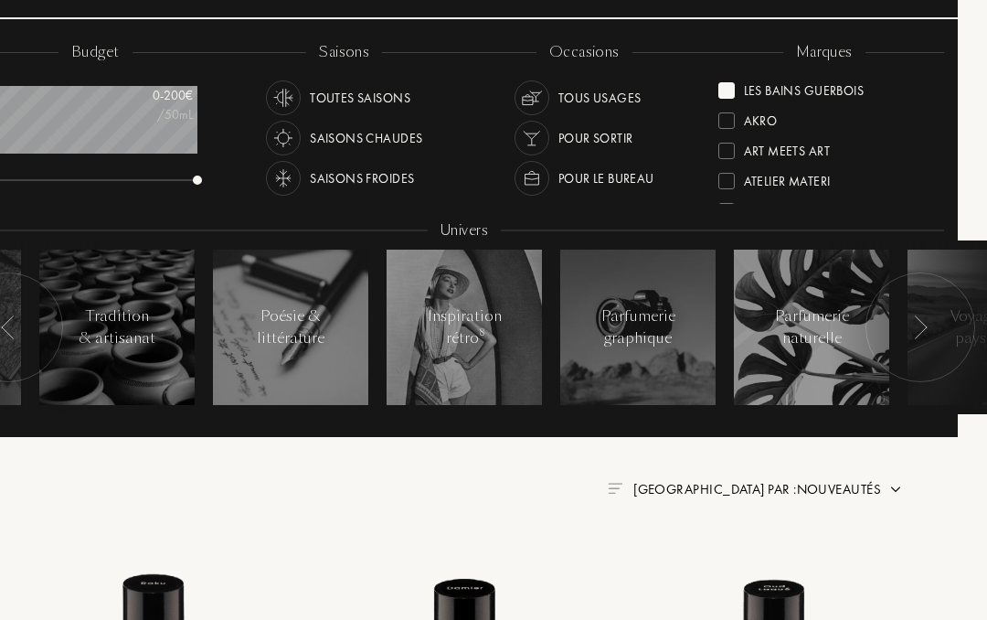
click at [846, 85] on div "Les Bains Guerbois" at bounding box center [804, 88] width 121 height 25
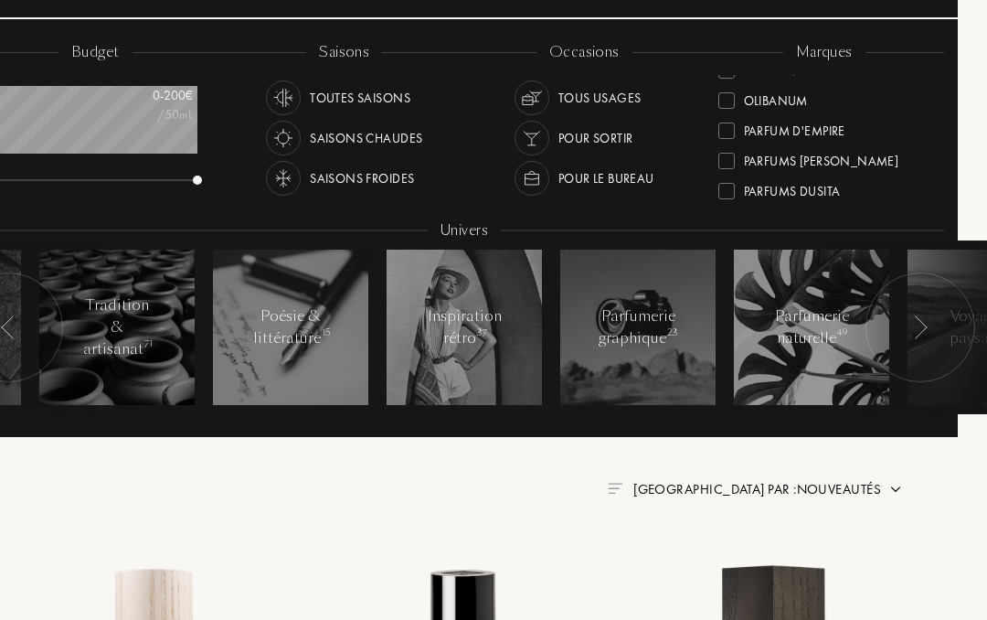
scroll to position [554, 0]
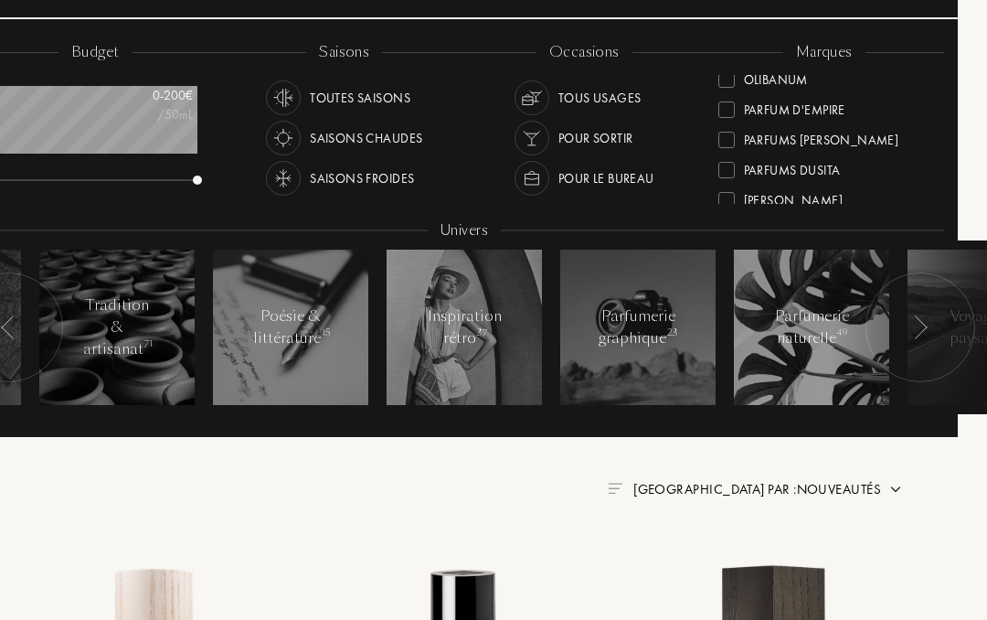
click at [834, 104] on div "Parfum d'Empire" at bounding box center [794, 106] width 101 height 25
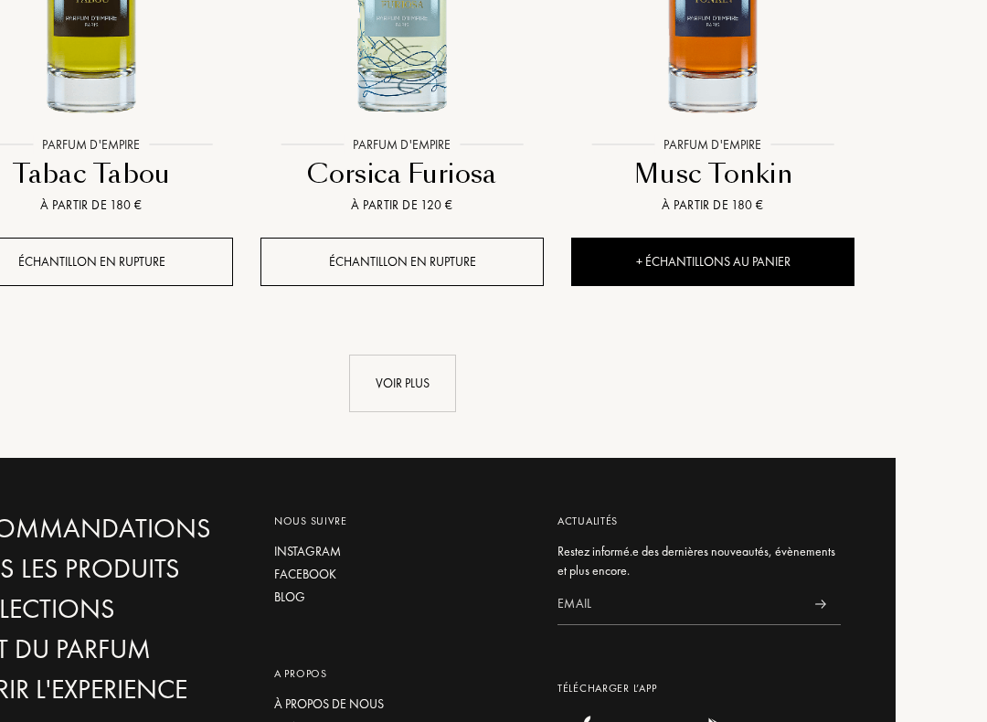
scroll to position [2502, 91]
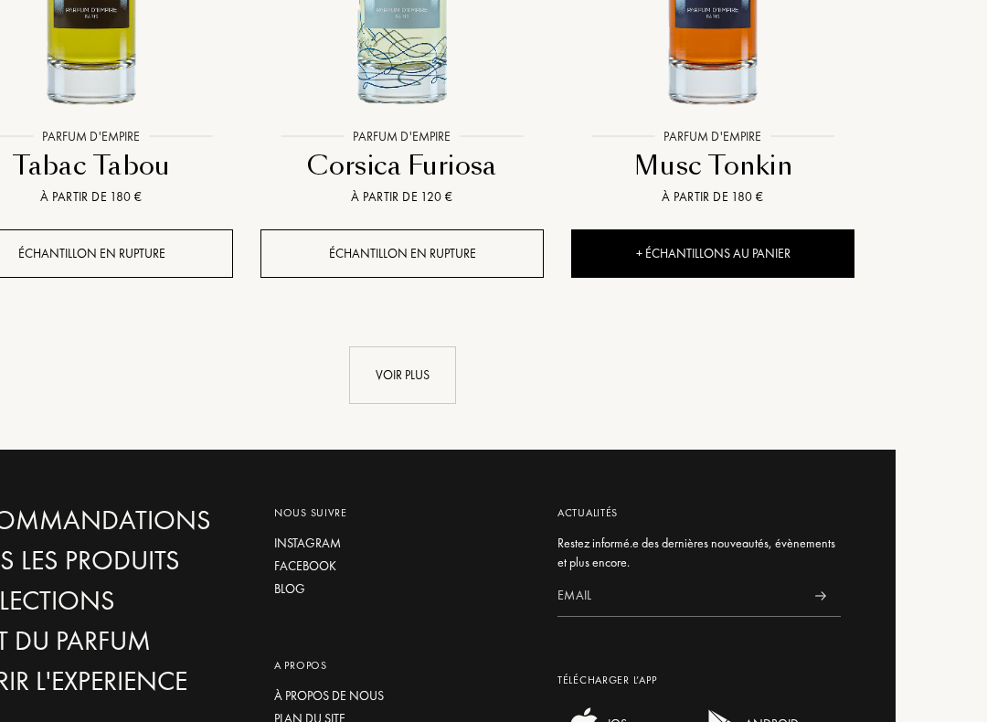
click at [399, 361] on div "Voir plus" at bounding box center [402, 375] width 107 height 58
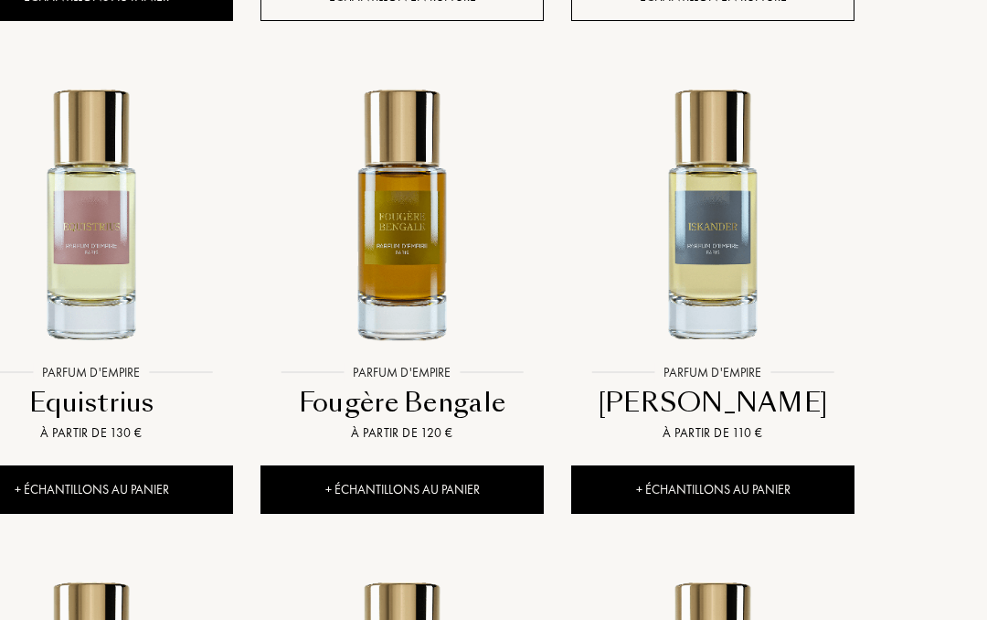
scroll to position [3780, 91]
click at [94, 201] on img at bounding box center [92, 213] width 280 height 280
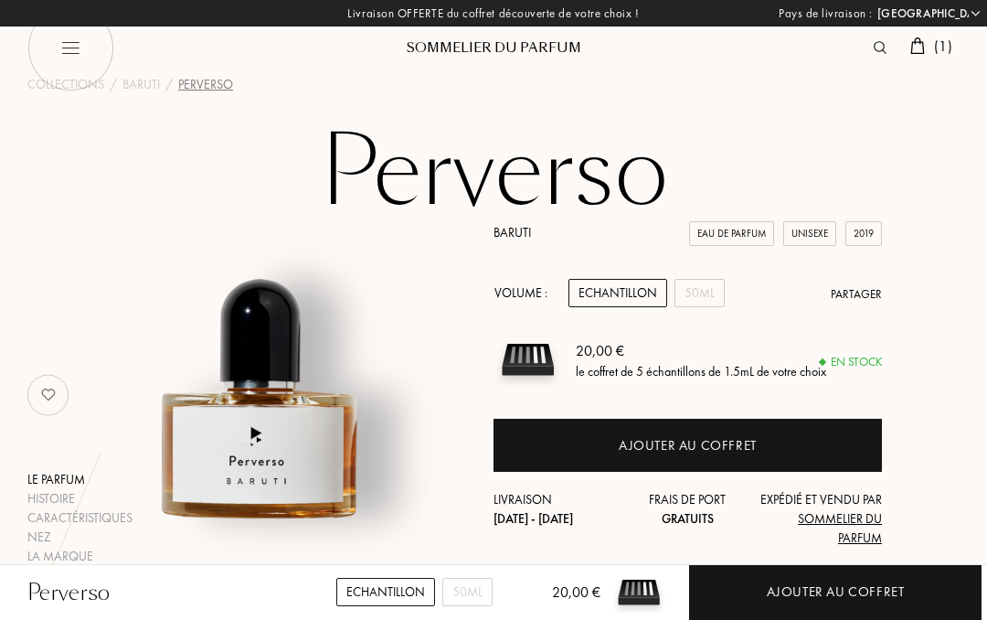
select select "FR"
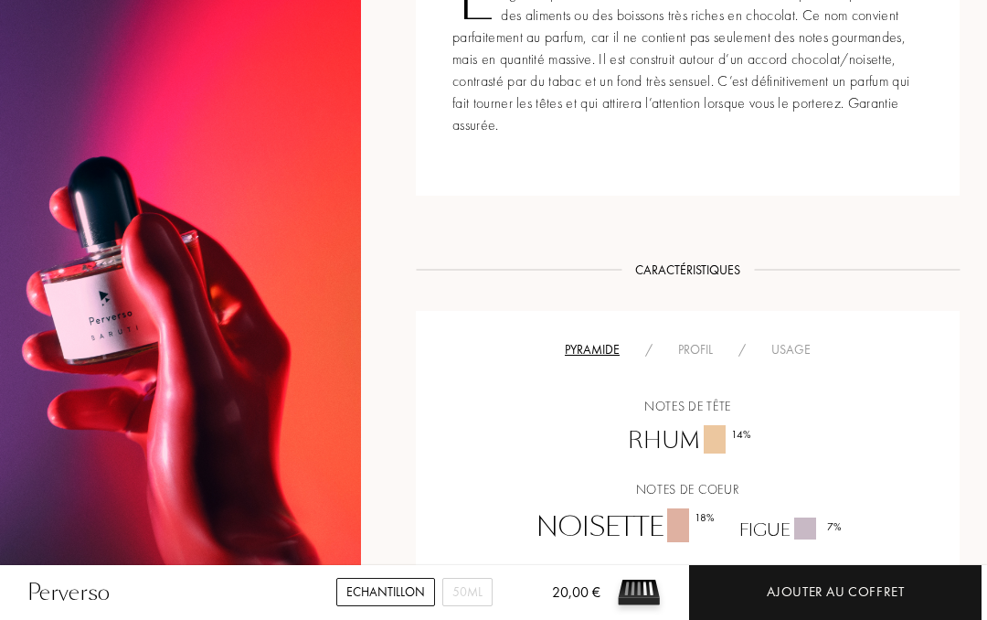
scroll to position [806, 0]
click at [684, 358] on div "Profil" at bounding box center [695, 350] width 60 height 19
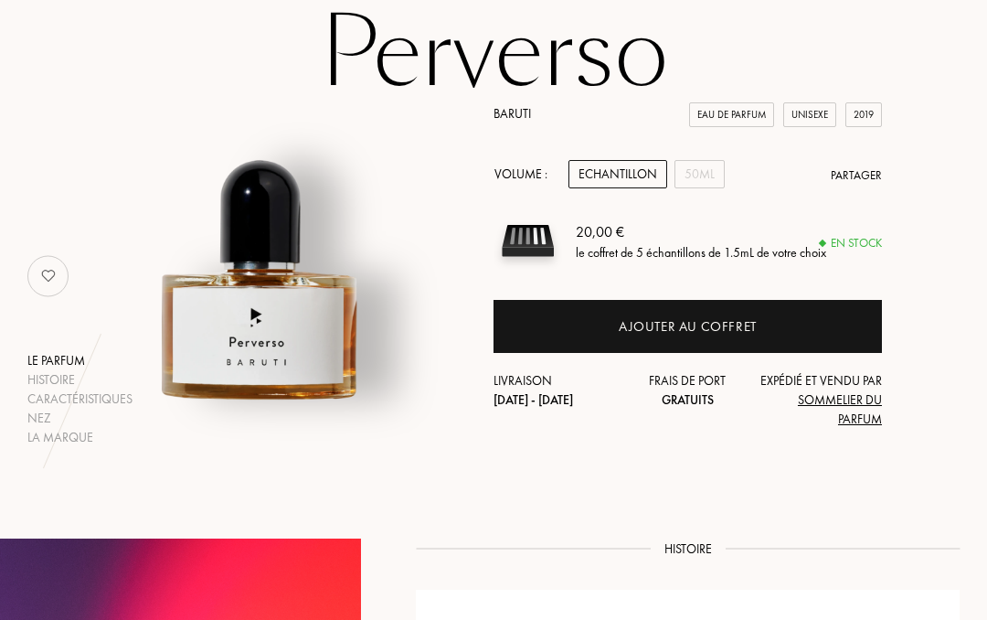
scroll to position [118, 0]
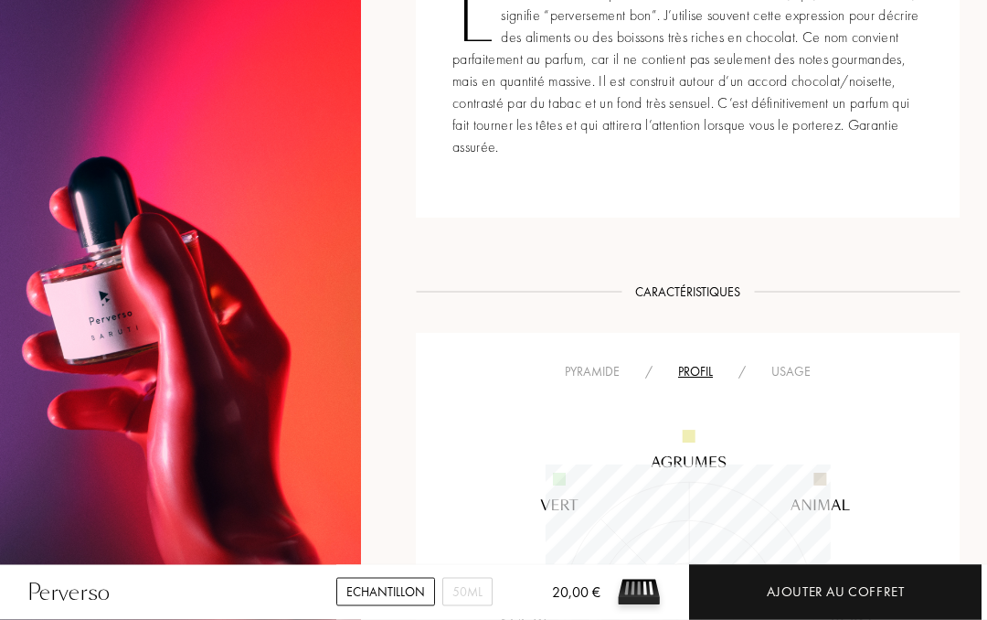
click at [792, 372] on div "Usage" at bounding box center [791, 372] width 65 height 19
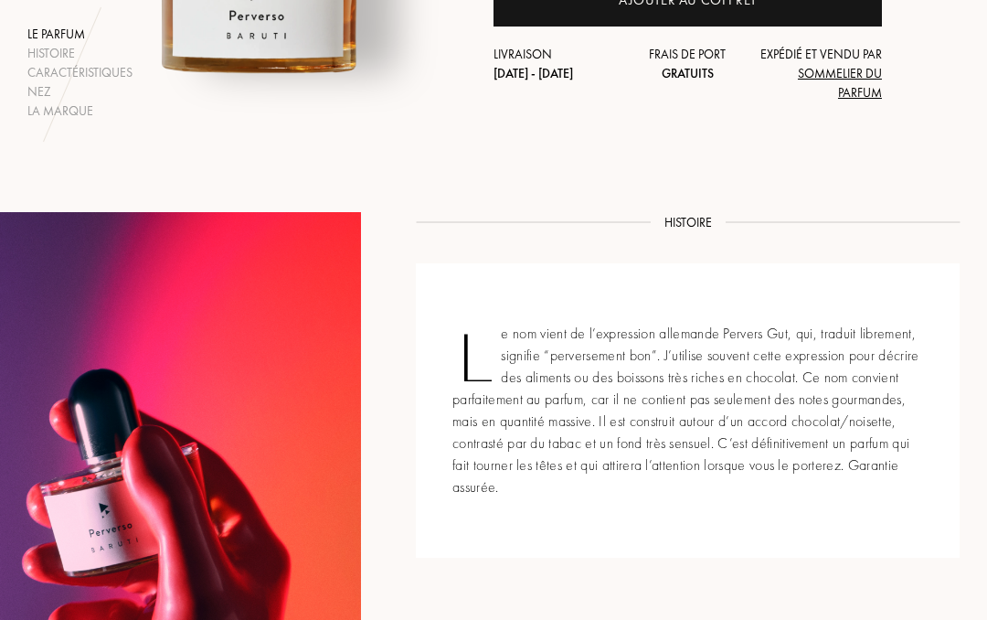
scroll to position [413, 0]
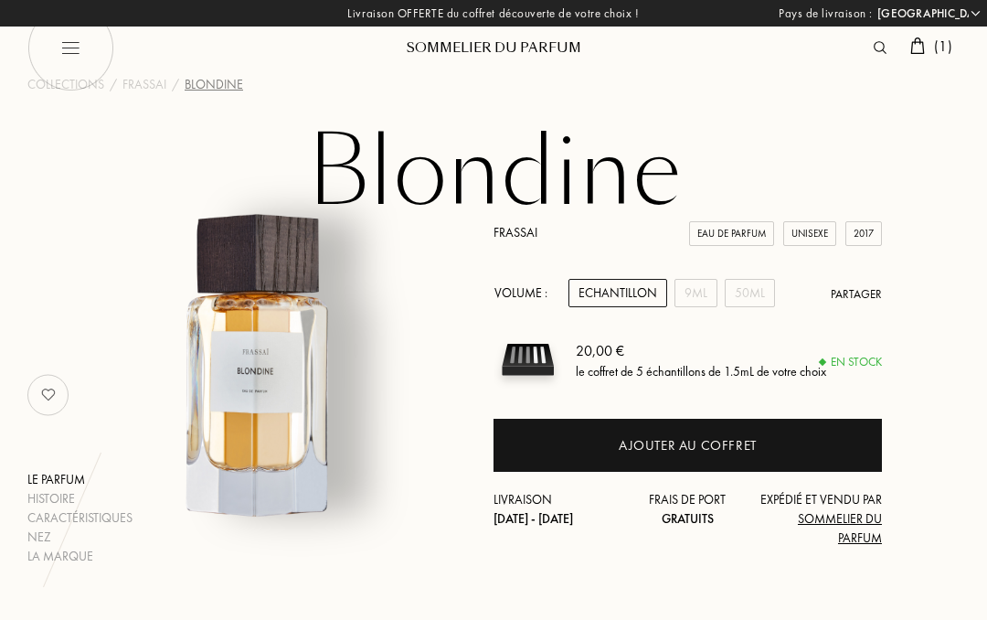
select select "FR"
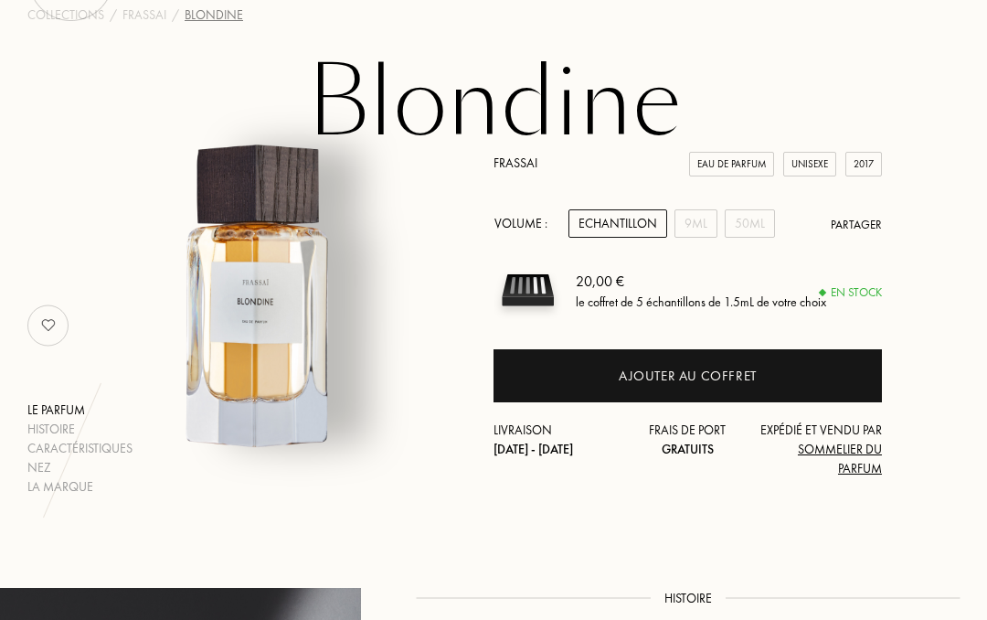
scroll to position [68, 0]
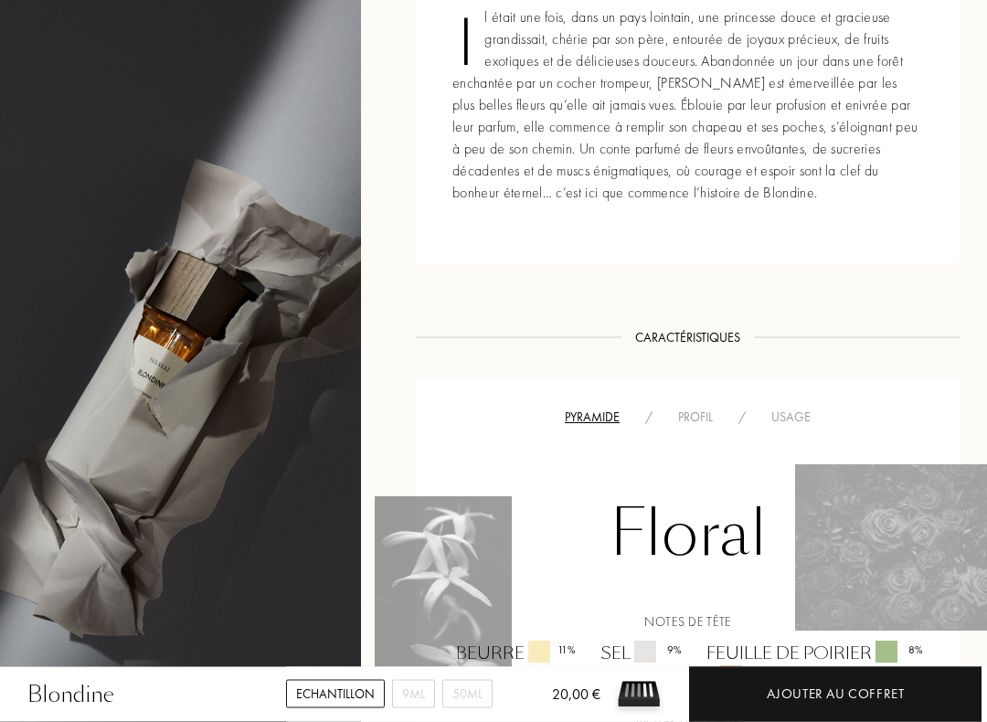
click at [693, 423] on div "Profil" at bounding box center [695, 417] width 60 height 19
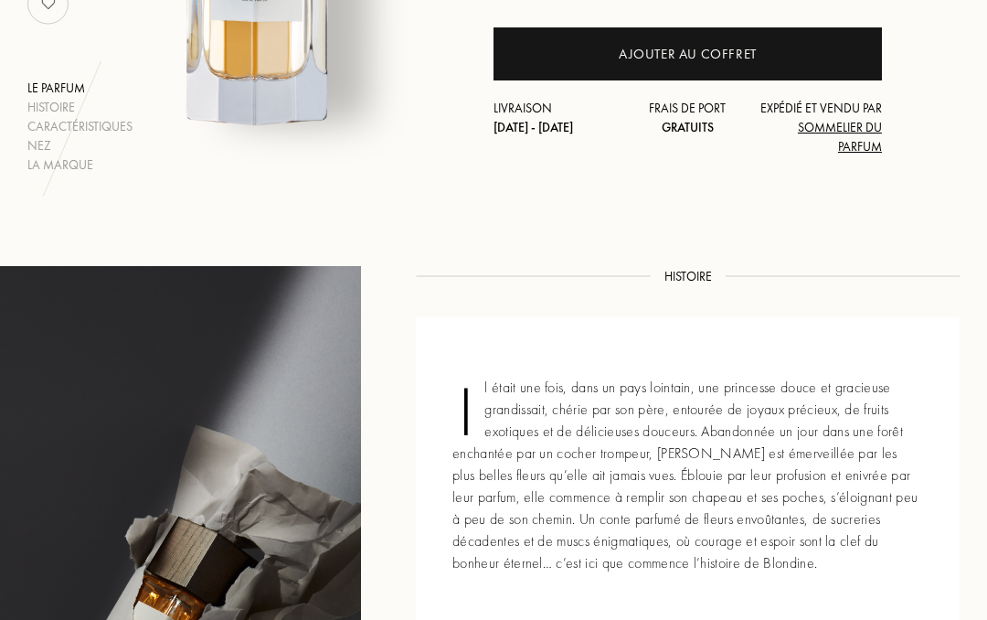
scroll to position [383, 0]
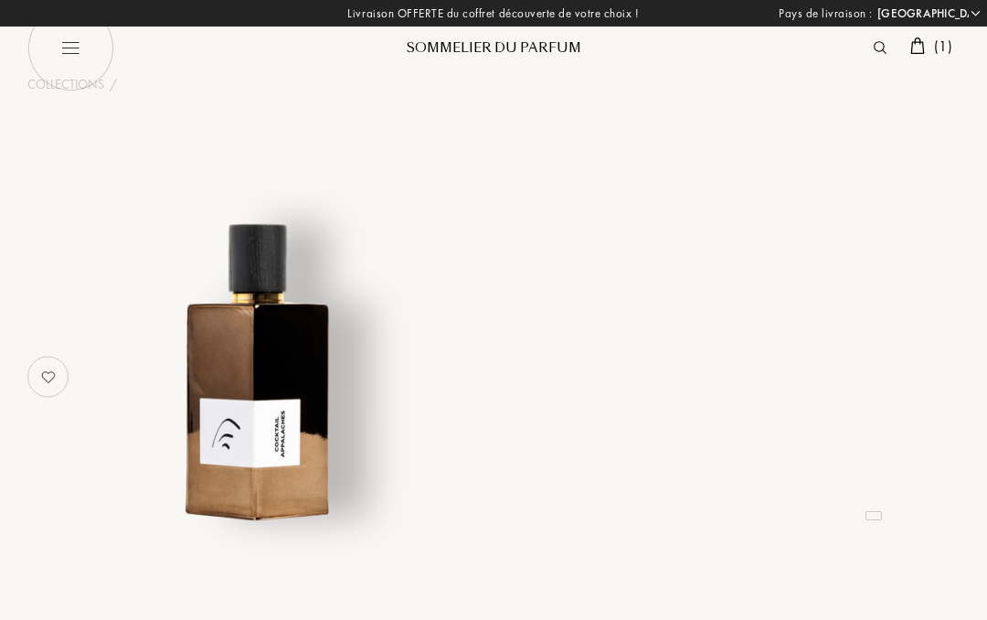
select select "FR"
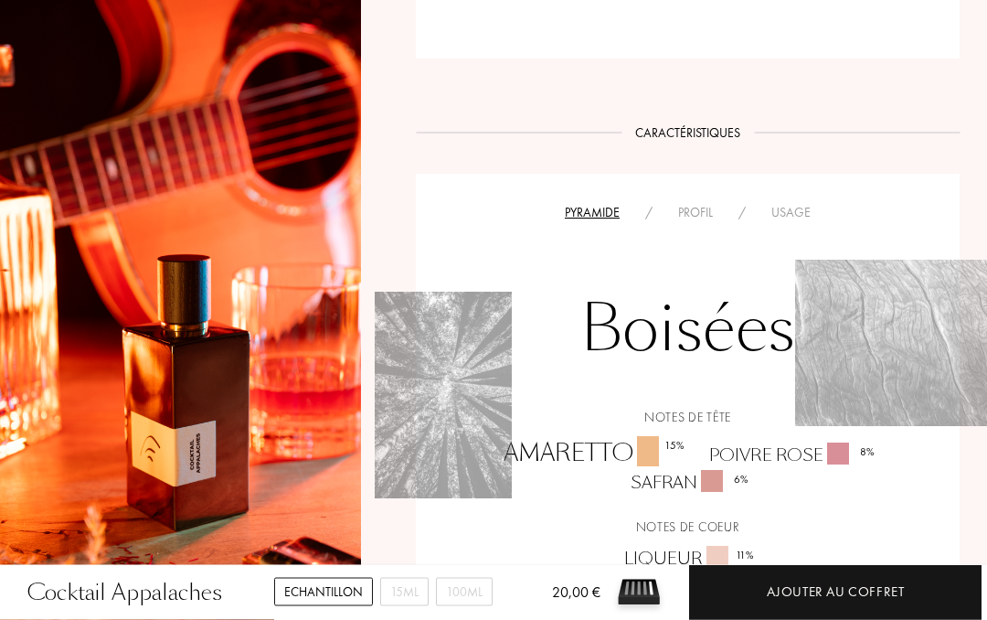
scroll to position [785, 0]
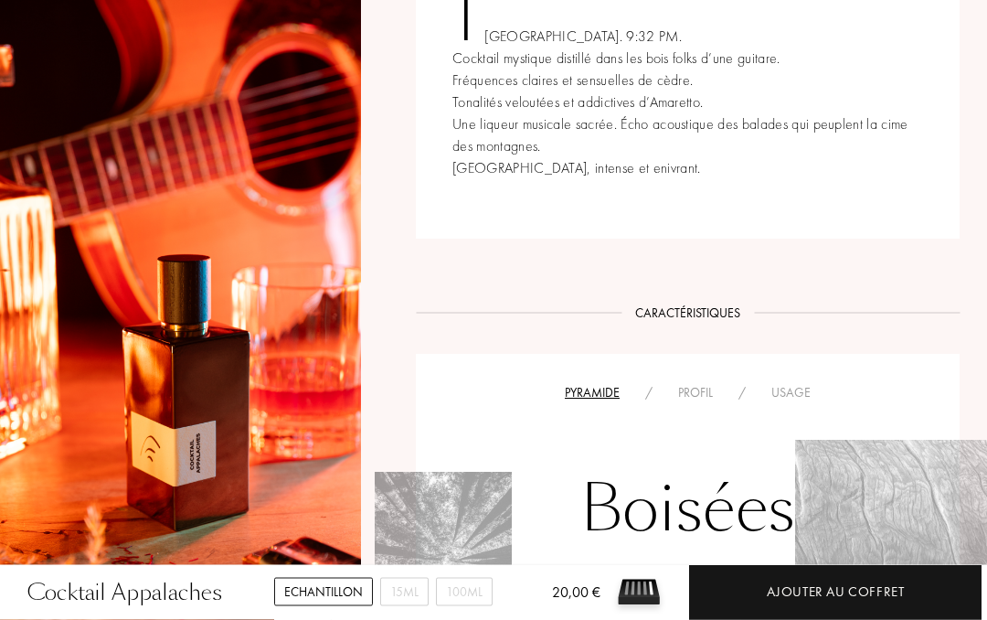
click at [795, 581] on div "Ajouter au coffret" at bounding box center [836, 591] width 138 height 21
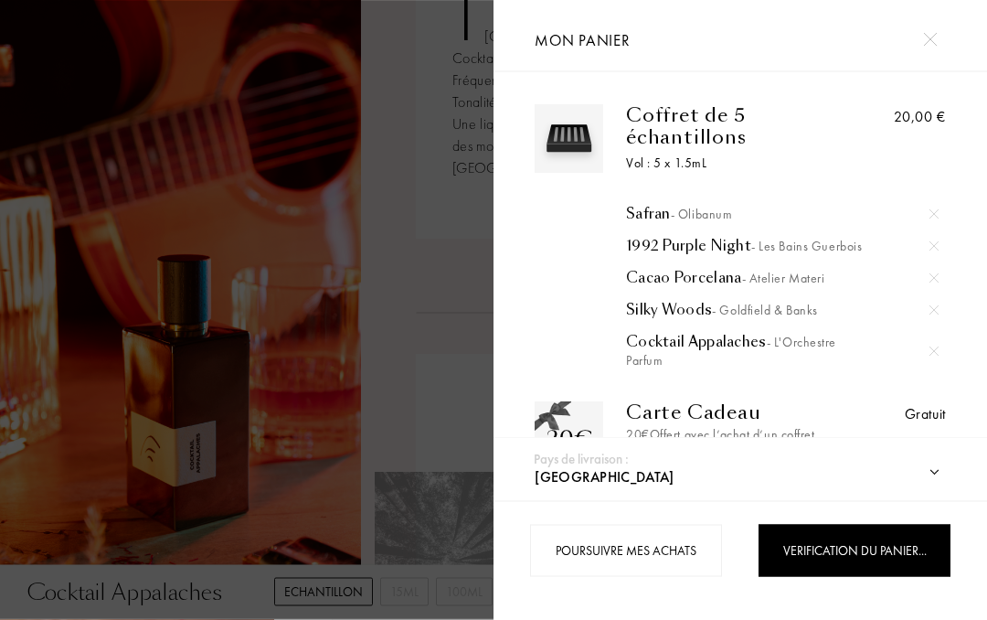
scroll to position [786, 0]
click at [940, 309] on div at bounding box center [933, 309] width 27 height 27
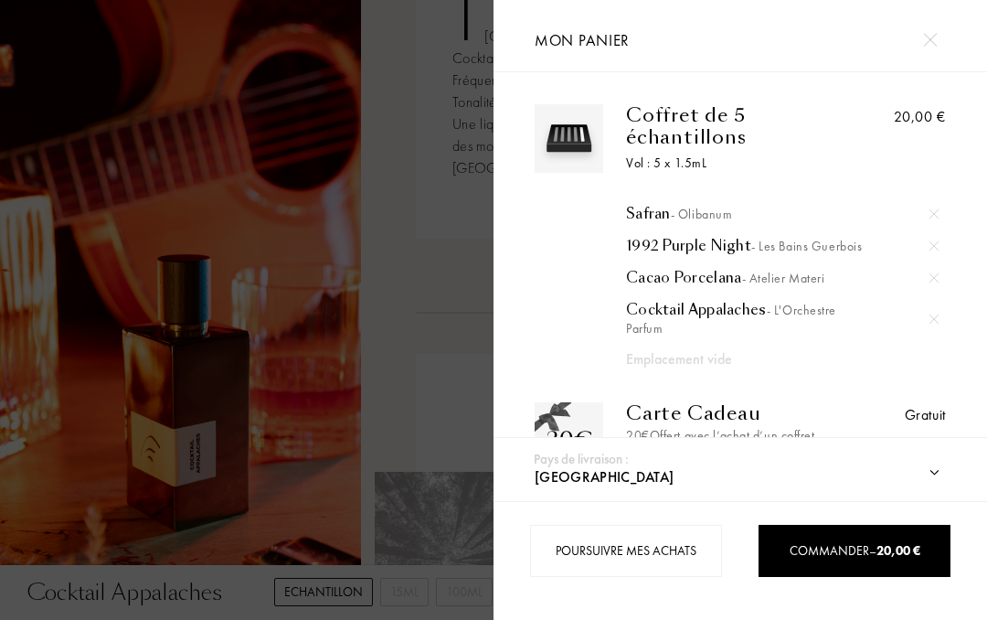
click at [388, 334] on div at bounding box center [246, 310] width 493 height 620
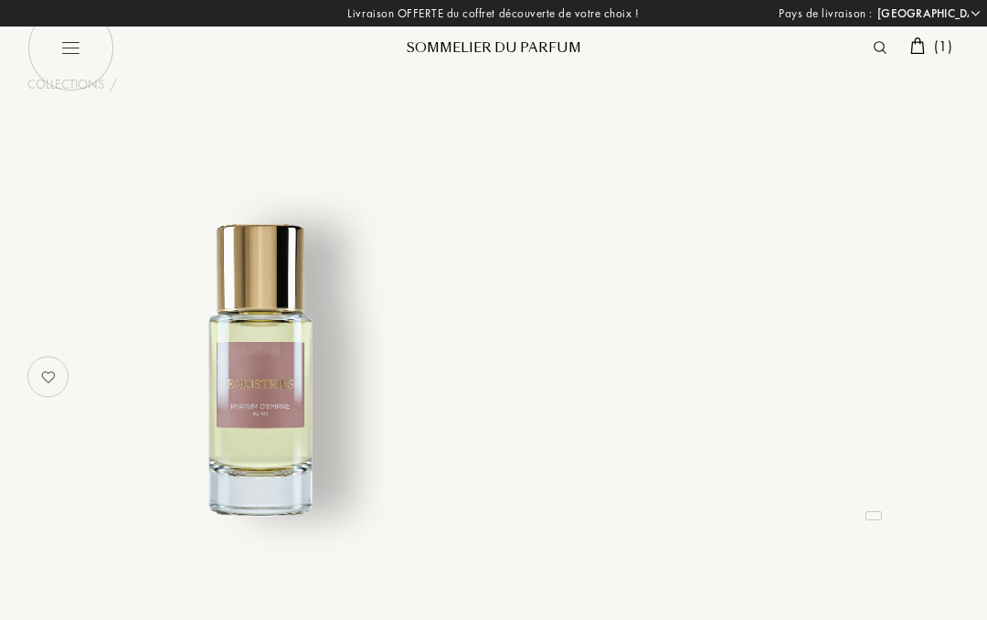
select select "FR"
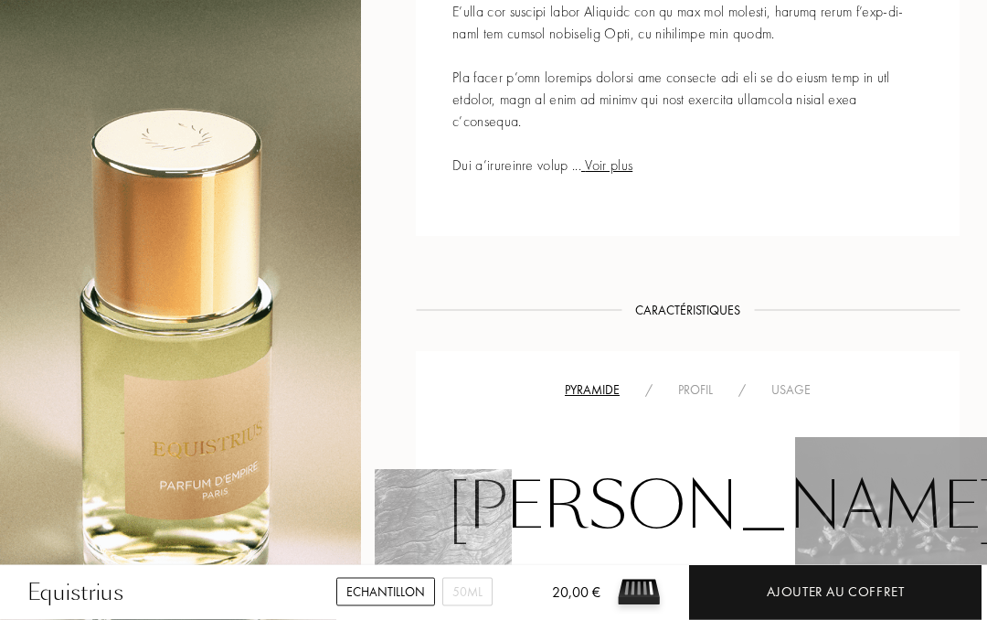
scroll to position [1044, 0]
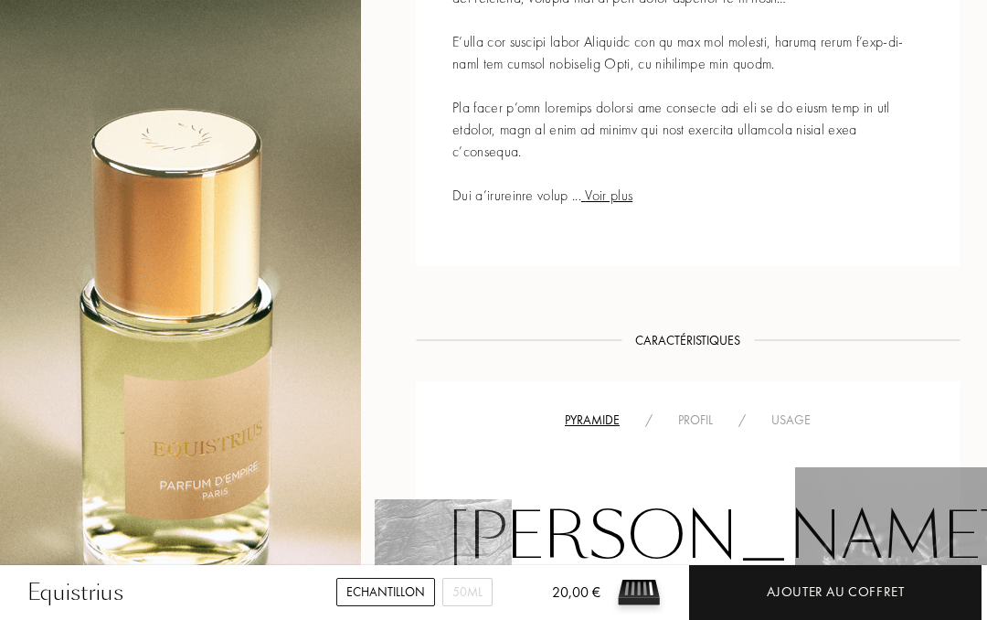
click at [858, 591] on div "Ajouter au coffret" at bounding box center [836, 591] width 138 height 21
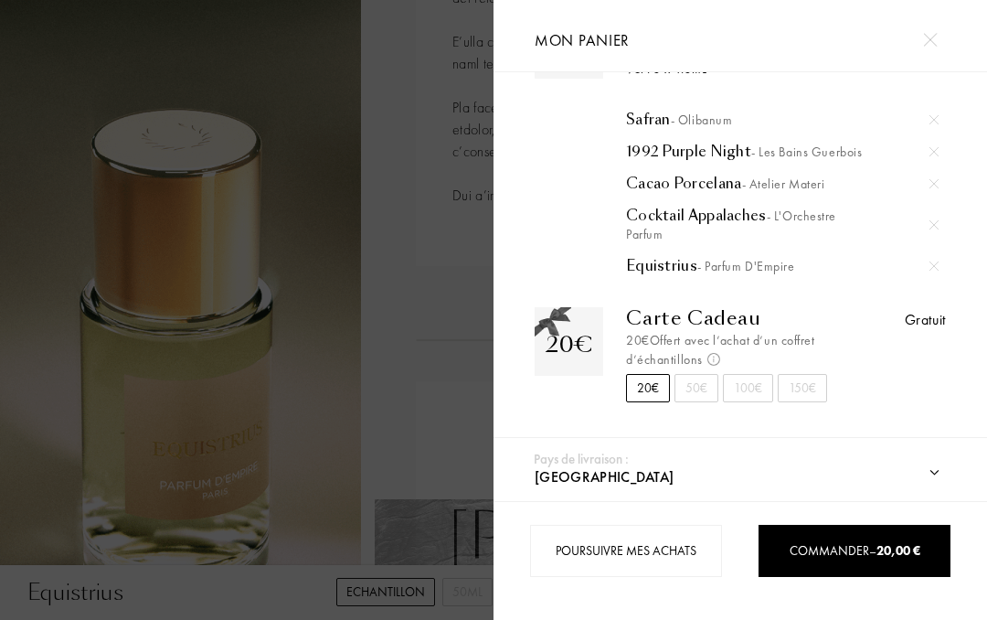
scroll to position [100, 0]
click at [359, 342] on div at bounding box center [246, 310] width 493 height 620
